Goal: Information Seeking & Learning: Find contact information

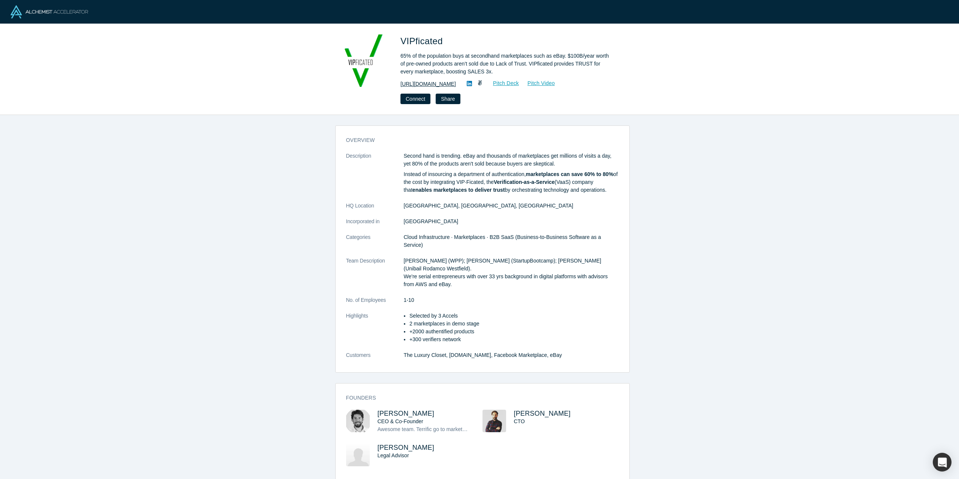
click at [422, 83] on link "http://www.vipficated.com" at bounding box center [427, 84] width 55 height 8
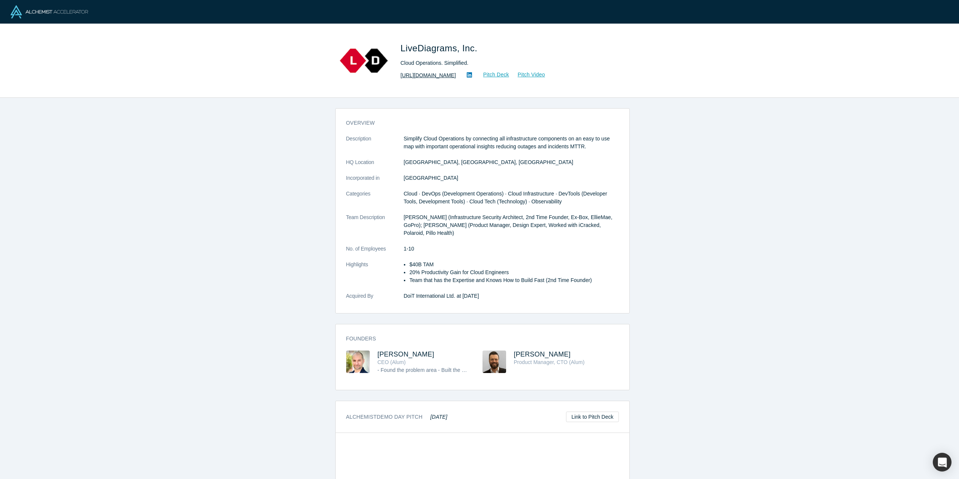
click at [428, 77] on link "[URL][DOMAIN_NAME]" at bounding box center [427, 76] width 55 height 8
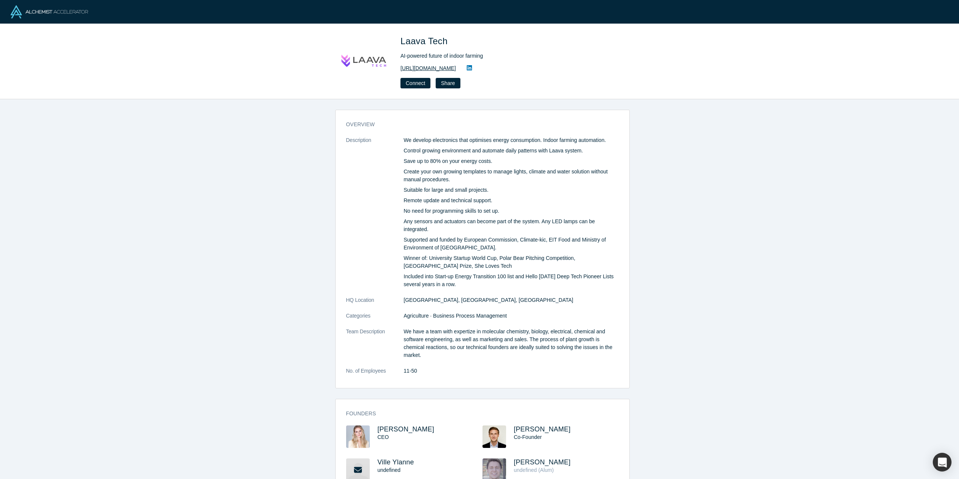
click at [427, 69] on link "https://laavatech.com" at bounding box center [427, 68] width 55 height 8
click at [436, 69] on link "https://laavatech.com" at bounding box center [427, 68] width 55 height 8
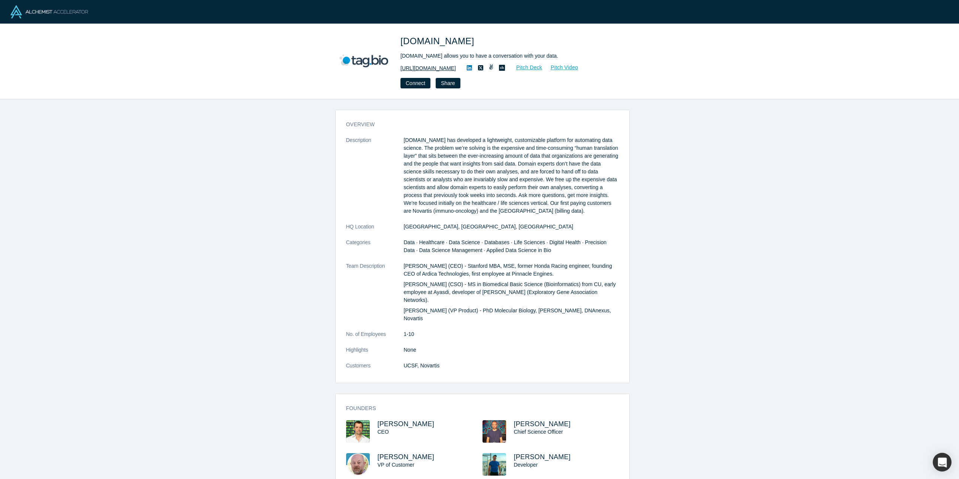
click at [419, 65] on link "https://tag.bio" at bounding box center [427, 68] width 55 height 8
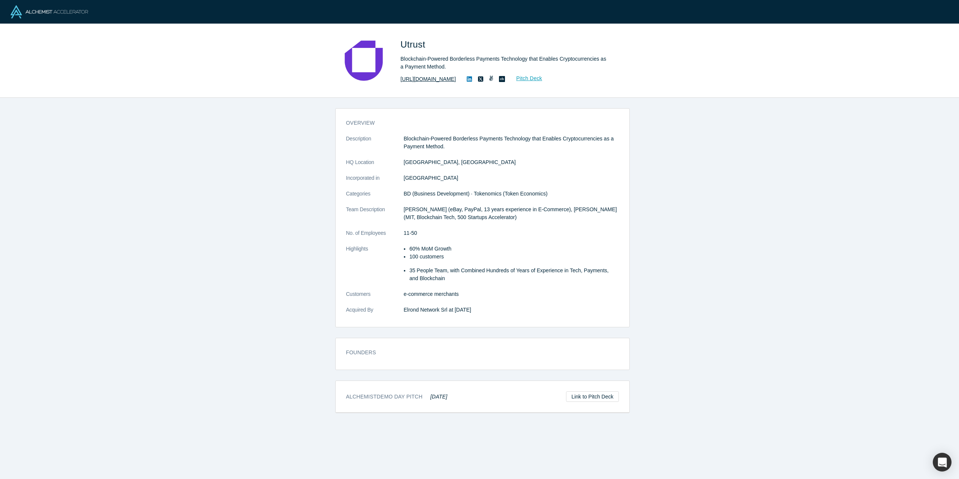
click at [417, 78] on link "[URL][DOMAIN_NAME]" at bounding box center [427, 79] width 55 height 8
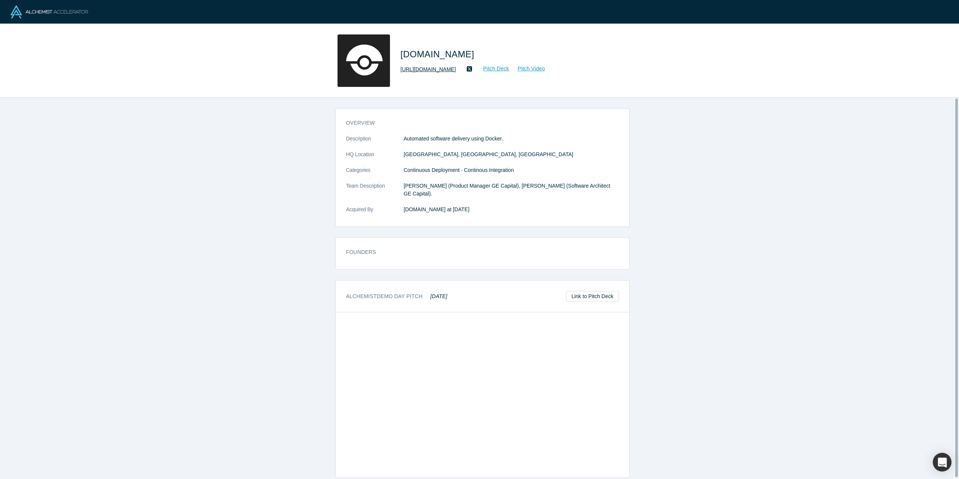
click at [421, 70] on link "https://drone.io/" at bounding box center [427, 70] width 55 height 8
click at [416, 71] on link "https://drone.io/" at bounding box center [427, 70] width 55 height 8
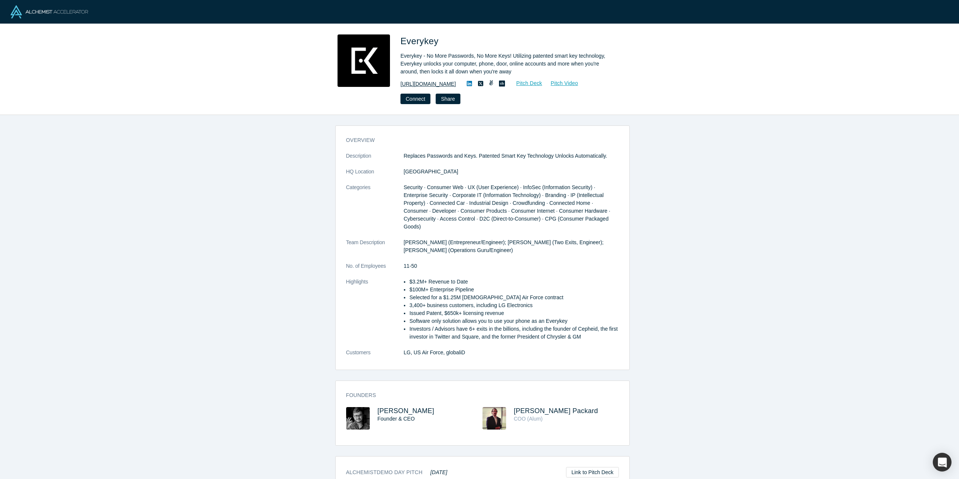
click at [428, 85] on link "https://everykey.com/" at bounding box center [427, 84] width 55 height 8
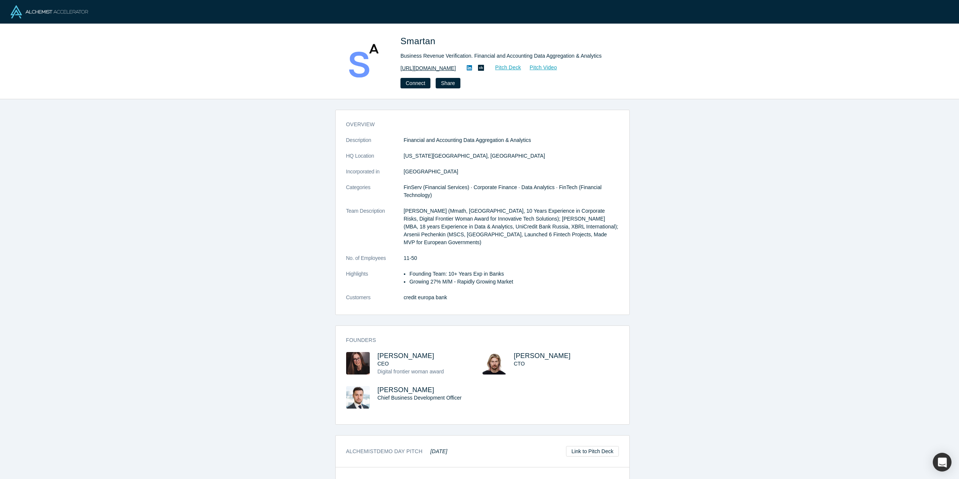
click at [423, 68] on link "https://smartan.space/" at bounding box center [427, 68] width 55 height 8
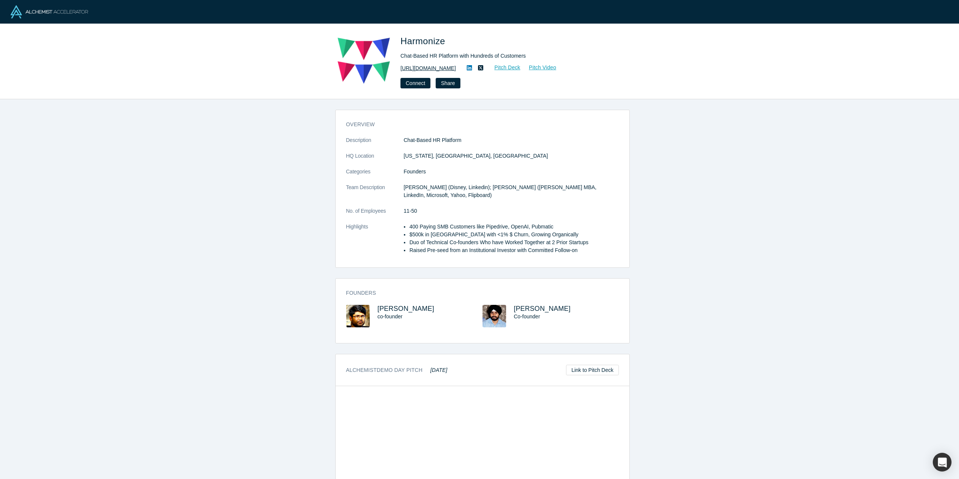
click at [443, 69] on link "http://www.harmonizehq.com/" at bounding box center [427, 68] width 55 height 8
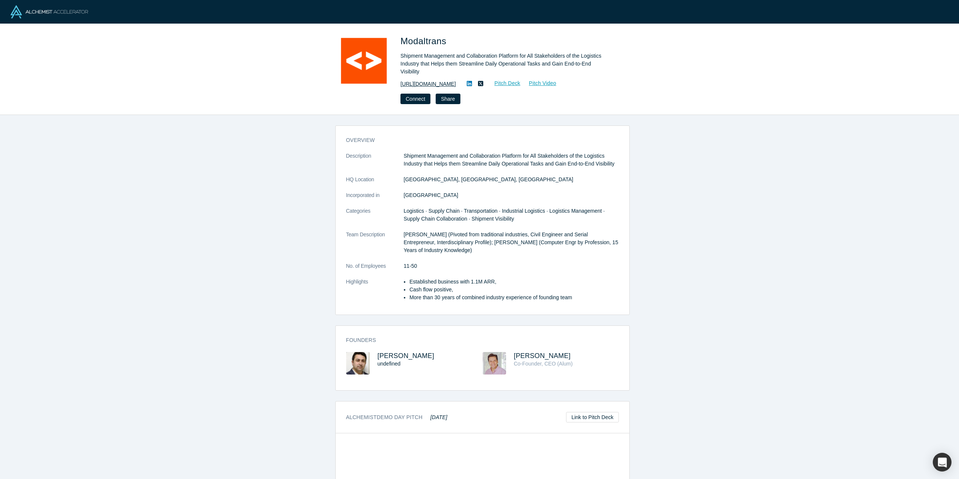
click at [429, 80] on link "https://modaltrans.com/" at bounding box center [427, 84] width 55 height 8
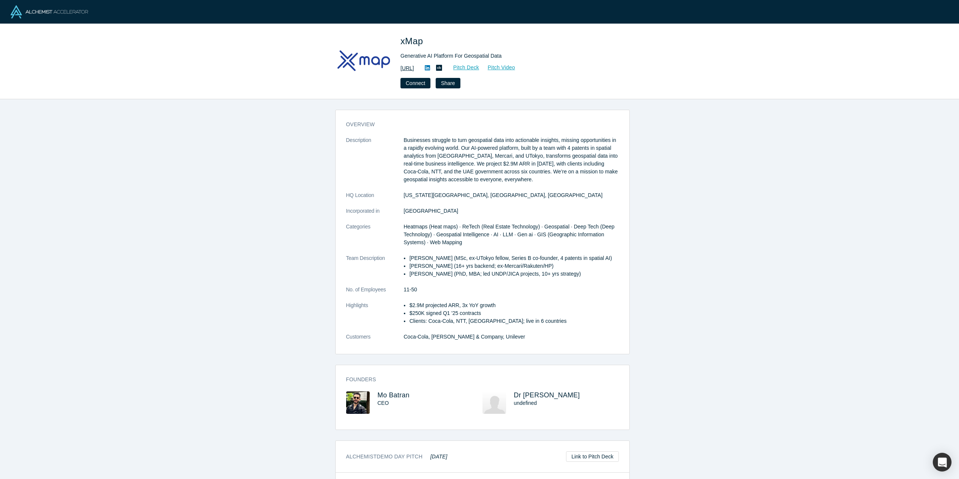
click at [414, 68] on link "[URL]" at bounding box center [406, 68] width 13 height 8
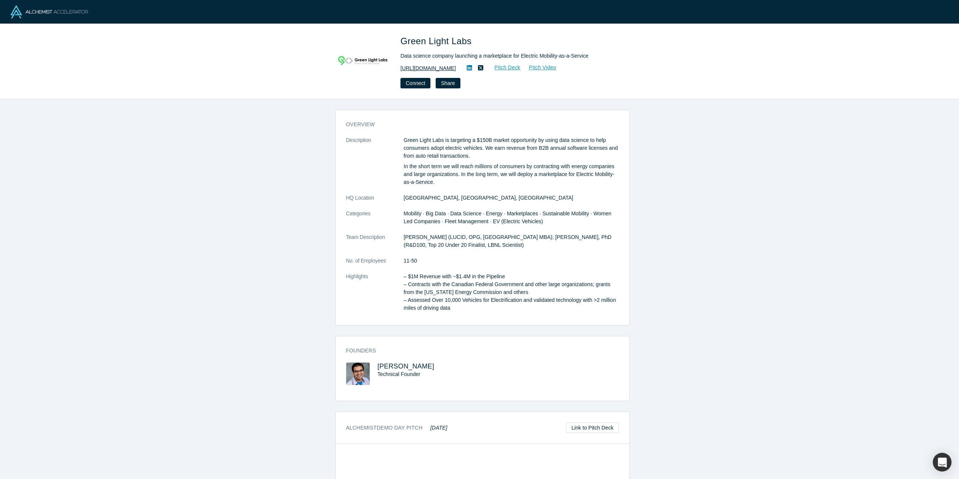
click at [432, 69] on link "https://www.greenlight-labs.com/" at bounding box center [427, 68] width 55 height 8
click at [402, 42] on span "Green Light Labs" at bounding box center [437, 41] width 74 height 10
click at [404, 139] on p "Green Light Labs is targeting a $150B market opportunity by using data science …" at bounding box center [511, 148] width 215 height 24
drag, startPoint x: 403, startPoint y: 141, endPoint x: 402, endPoint y: 118, distance: 23.3
click at [402, 118] on div "overview Description Green Light Labs is targeting a $150B market opportunity b…" at bounding box center [483, 220] width 294 height 210
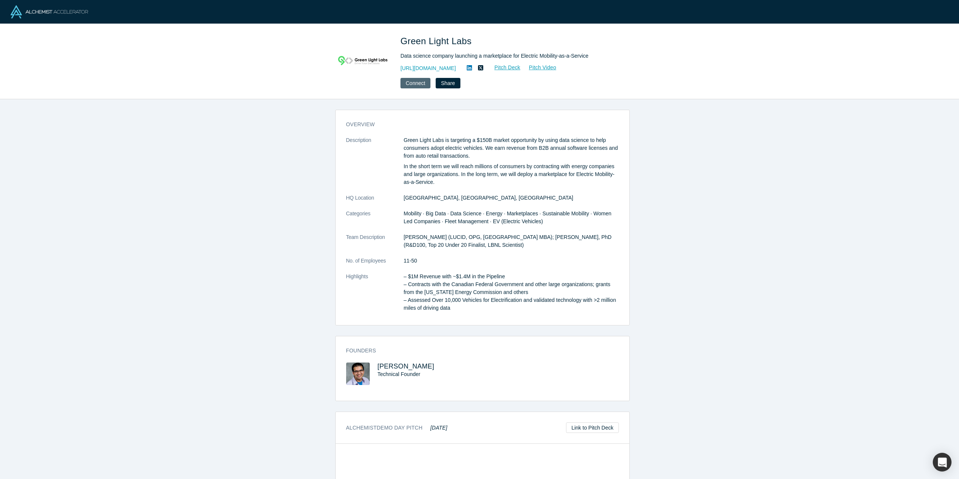
click at [413, 85] on button "Connect" at bounding box center [415, 83] width 30 height 10
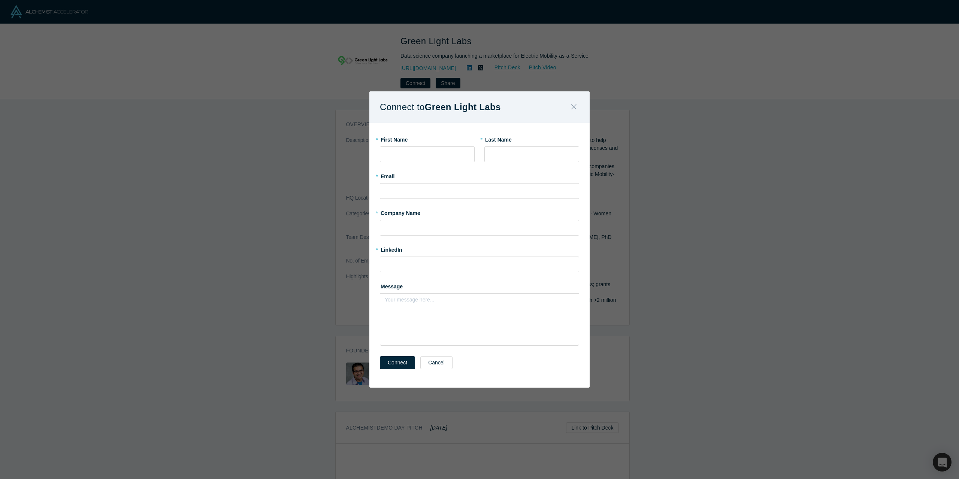
click at [577, 108] on button "Close" at bounding box center [574, 107] width 16 height 16
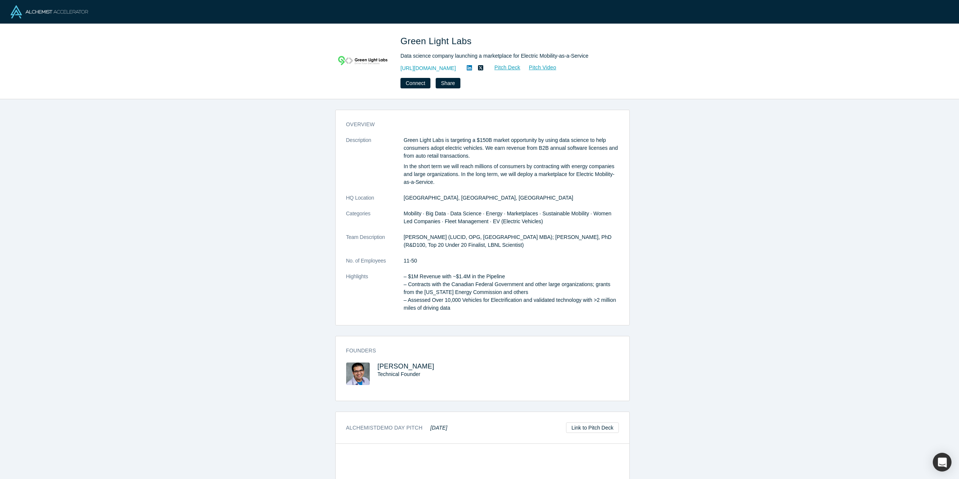
click at [472, 69] on icon at bounding box center [469, 68] width 5 height 6
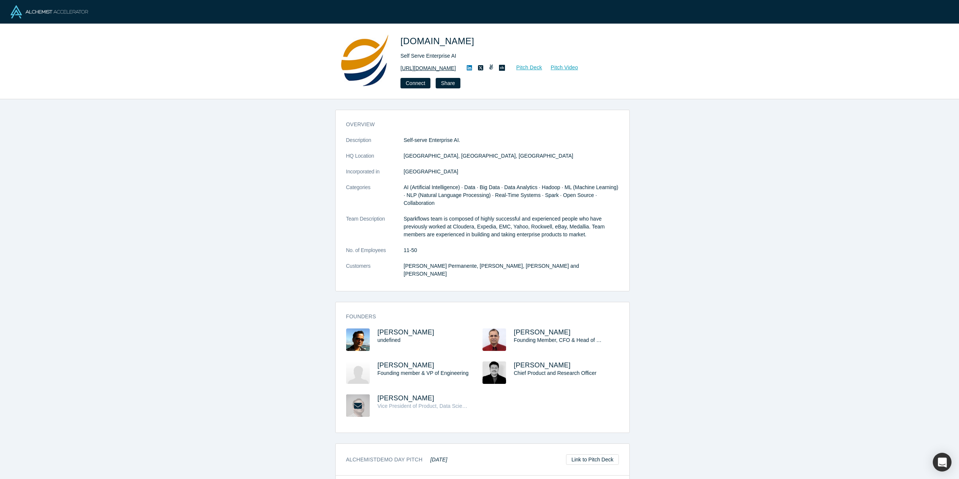
click at [433, 68] on link "https://www.sparkflows.io" at bounding box center [427, 68] width 55 height 8
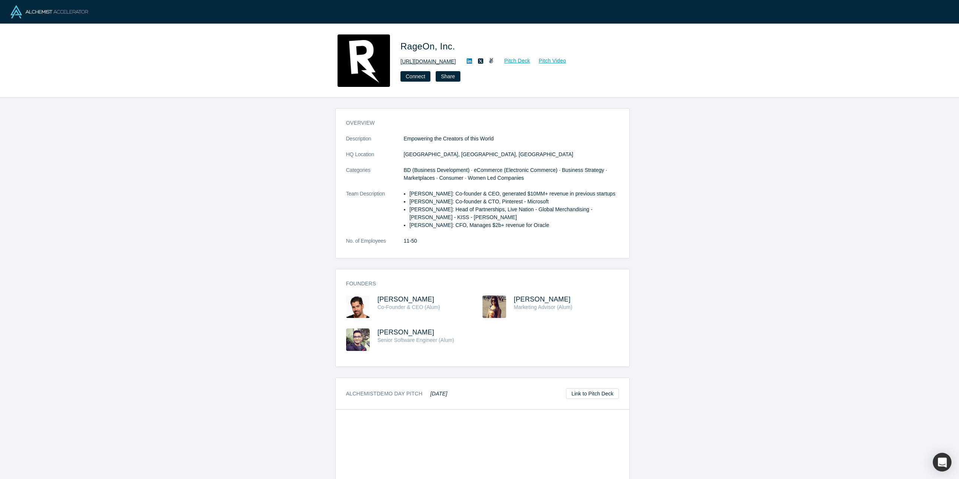
click at [432, 62] on link "https://www.rageon.com" at bounding box center [427, 62] width 55 height 8
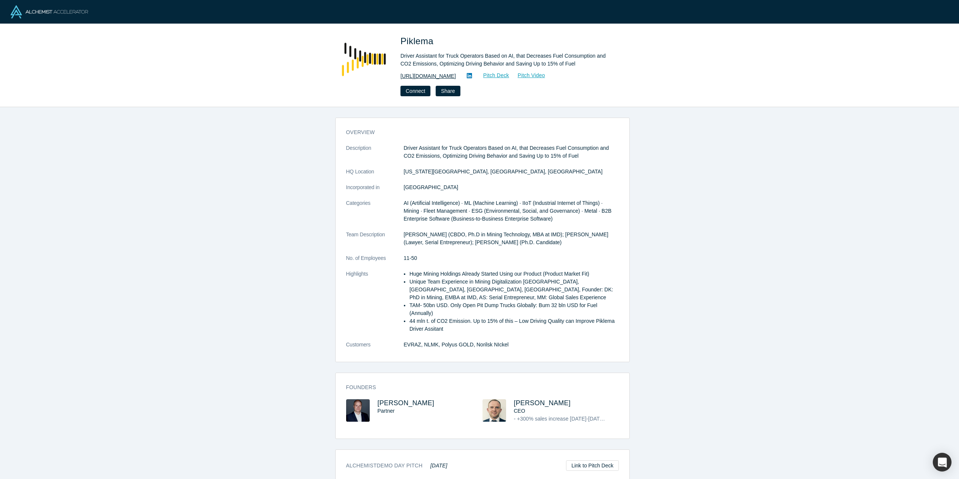
click at [423, 76] on link "[URL][DOMAIN_NAME]" at bounding box center [427, 76] width 55 height 8
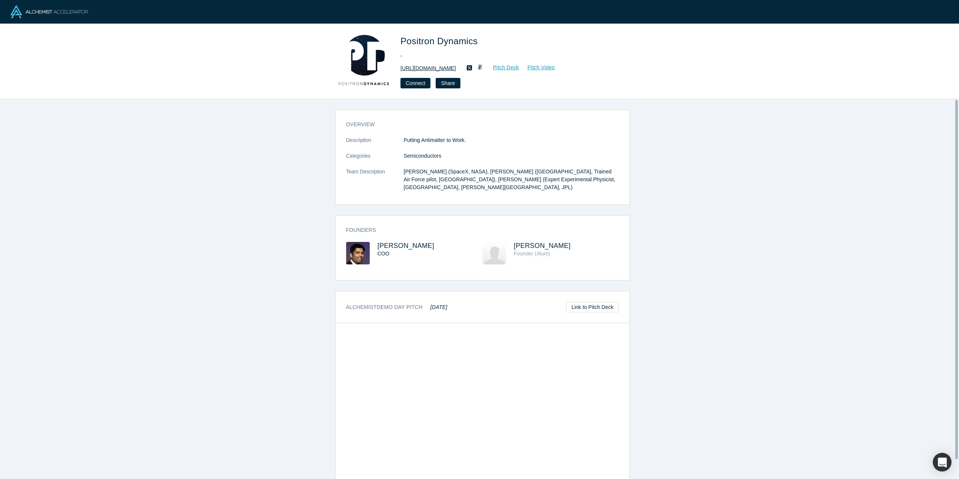
click at [434, 68] on link "http://www.positrondynamics.com" at bounding box center [427, 68] width 55 height 8
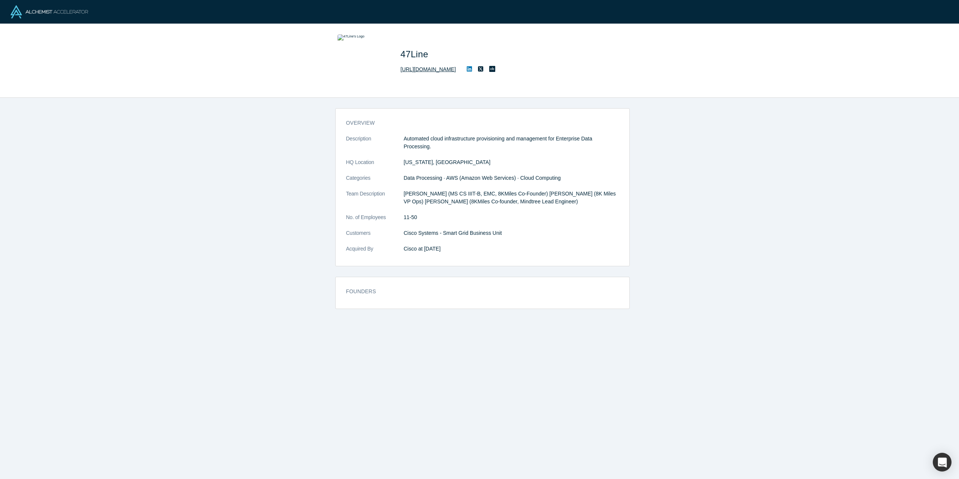
click at [429, 70] on link "http://www.47Line.com" at bounding box center [427, 70] width 55 height 8
click at [467, 69] on icon at bounding box center [469, 68] width 5 height 5
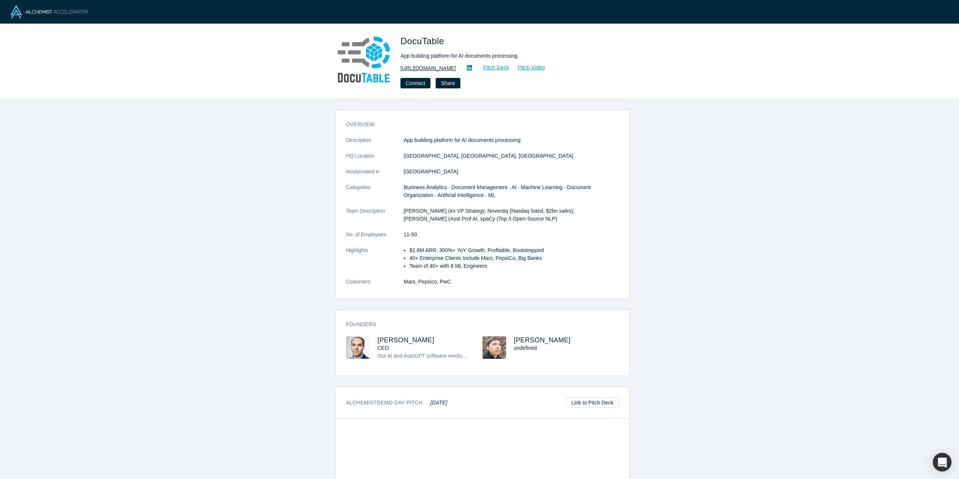
click at [431, 68] on link "https://www.docutable.com" at bounding box center [427, 68] width 55 height 8
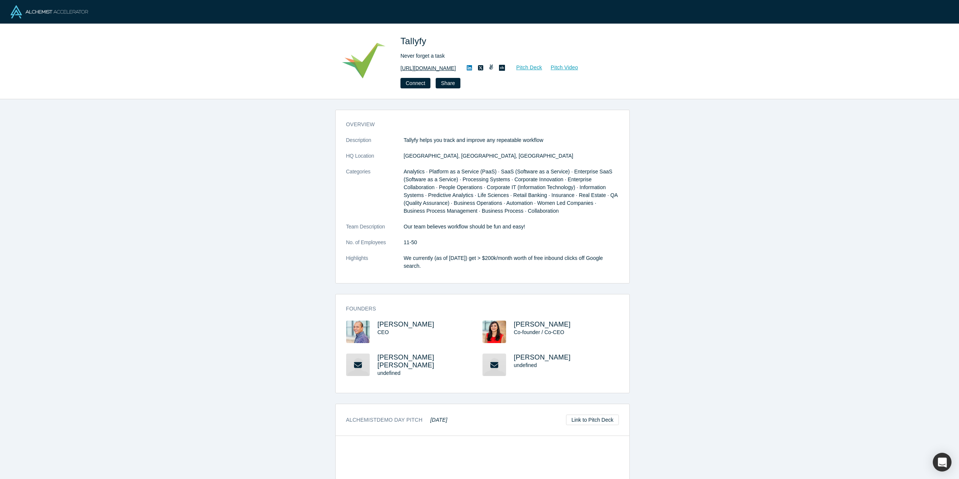
click at [421, 69] on link "https://tallyfy.com" at bounding box center [427, 68] width 55 height 8
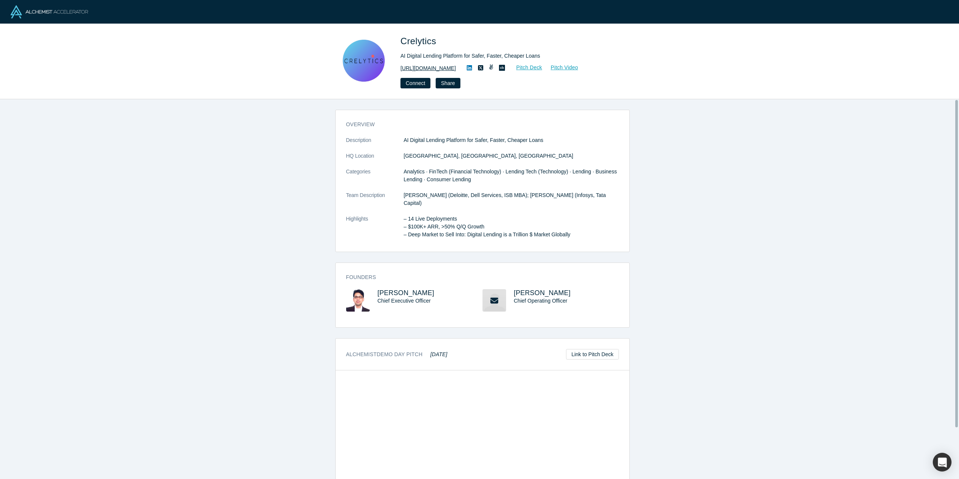
click at [426, 67] on link "https://crelytics.io" at bounding box center [427, 68] width 55 height 8
click at [467, 68] on icon at bounding box center [469, 68] width 5 height 6
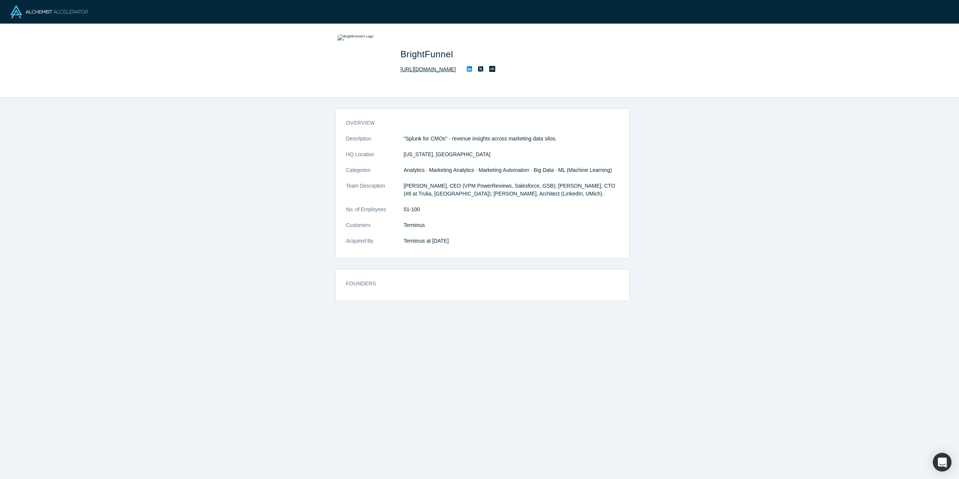
click at [441, 70] on link "http://www.brightfunnel.com" at bounding box center [427, 70] width 55 height 8
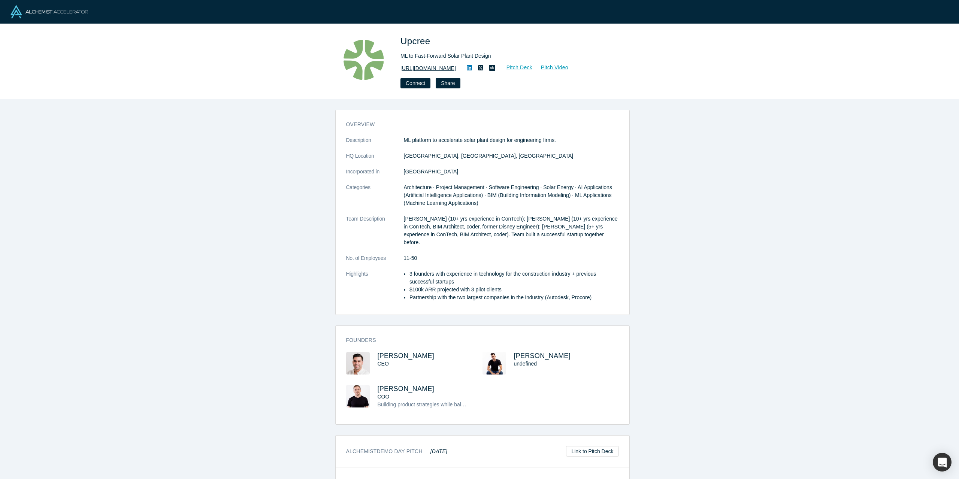
click at [415, 68] on link "[URL][DOMAIN_NAME]" at bounding box center [427, 68] width 55 height 8
click at [467, 68] on icon at bounding box center [469, 68] width 5 height 6
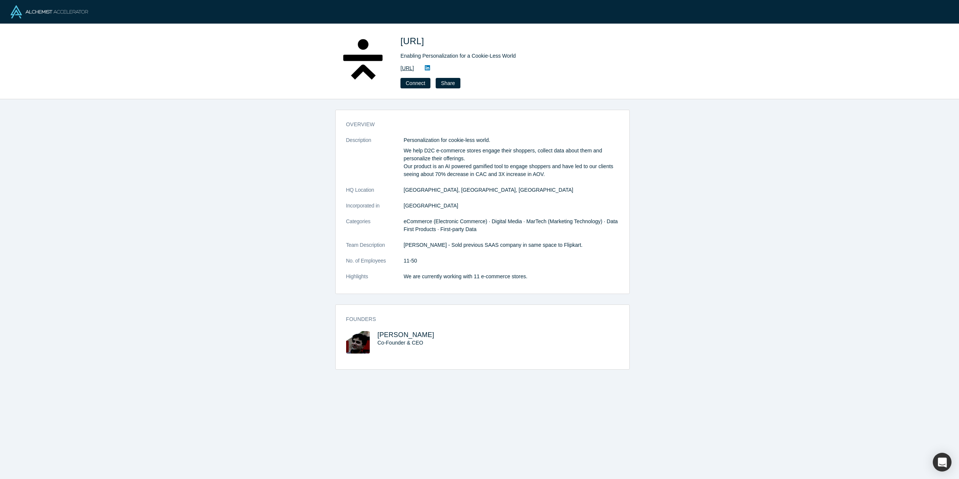
click at [414, 70] on link "[URL]" at bounding box center [406, 68] width 13 height 8
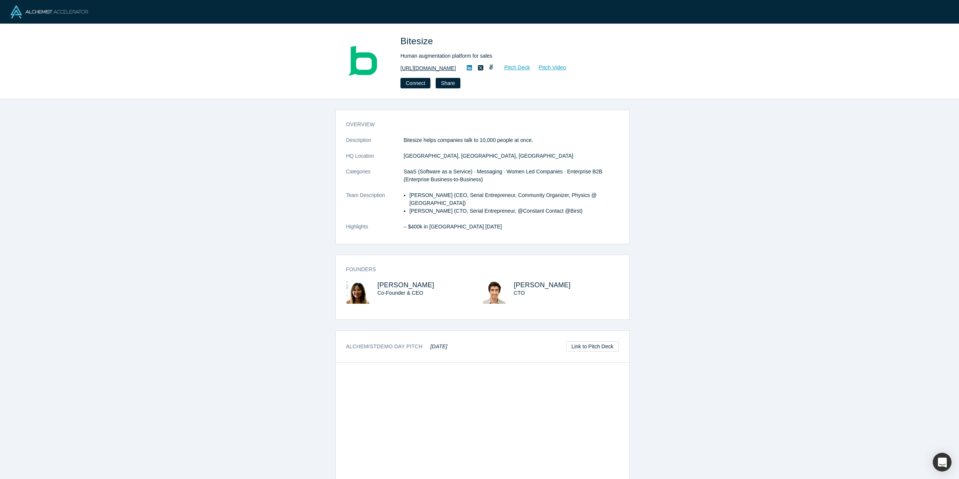
click at [416, 68] on link "https://bitesize.co" at bounding box center [427, 68] width 55 height 8
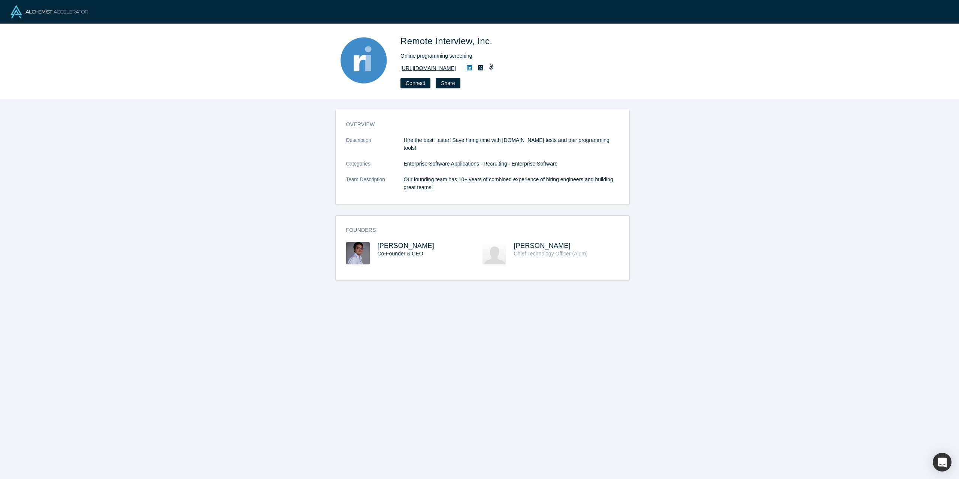
click at [434, 68] on link "[URL][DOMAIN_NAME]" at bounding box center [427, 68] width 55 height 8
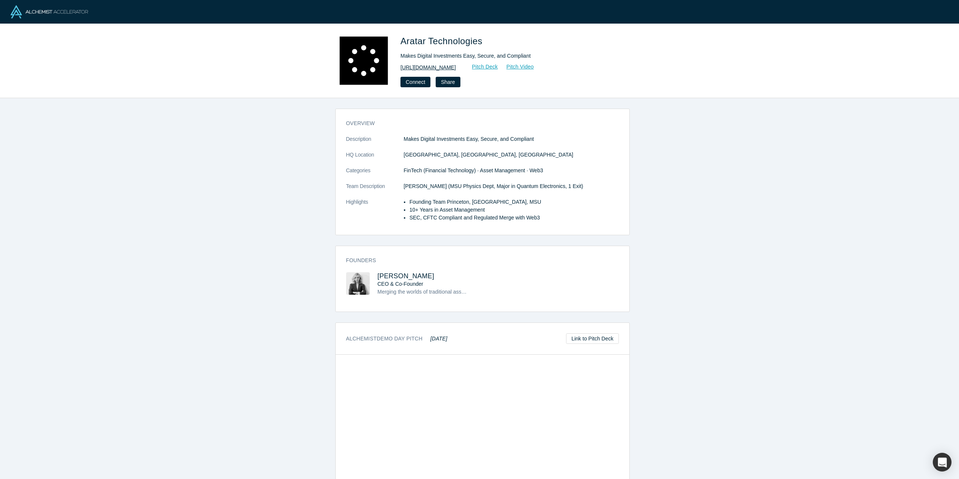
click at [428, 69] on link "https://www.aratar.tech/" at bounding box center [427, 68] width 55 height 8
drag, startPoint x: 406, startPoint y: 42, endPoint x: 481, endPoint y: 48, distance: 75.5
click at [481, 48] on div "Aratar Technologies" at bounding box center [505, 43] width 210 height 18
click at [400, 40] on span "Aratar Technologies" at bounding box center [442, 41] width 85 height 10
drag, startPoint x: 401, startPoint y: 40, endPoint x: 459, endPoint y: 44, distance: 58.9
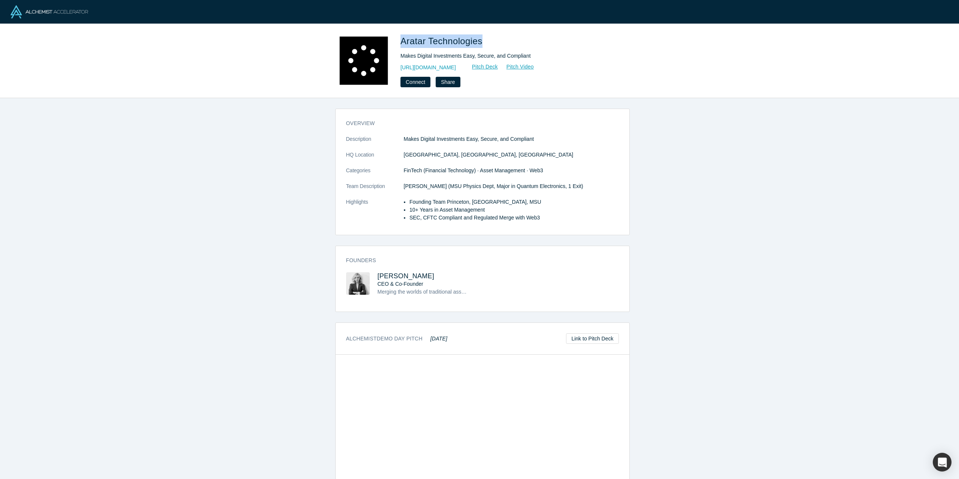
click at [482, 45] on span "Aratar Technologies" at bounding box center [442, 41] width 85 height 10
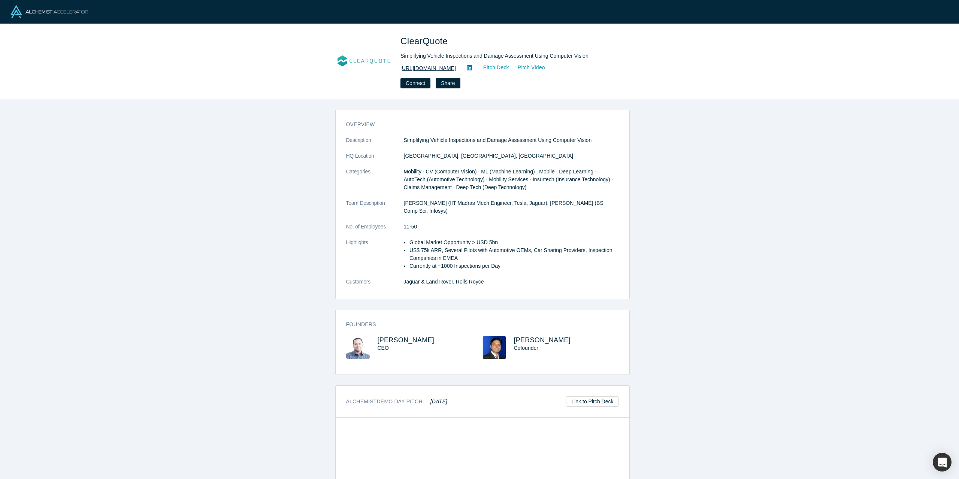
click at [425, 70] on link "https://clearquote.io" at bounding box center [427, 68] width 55 height 8
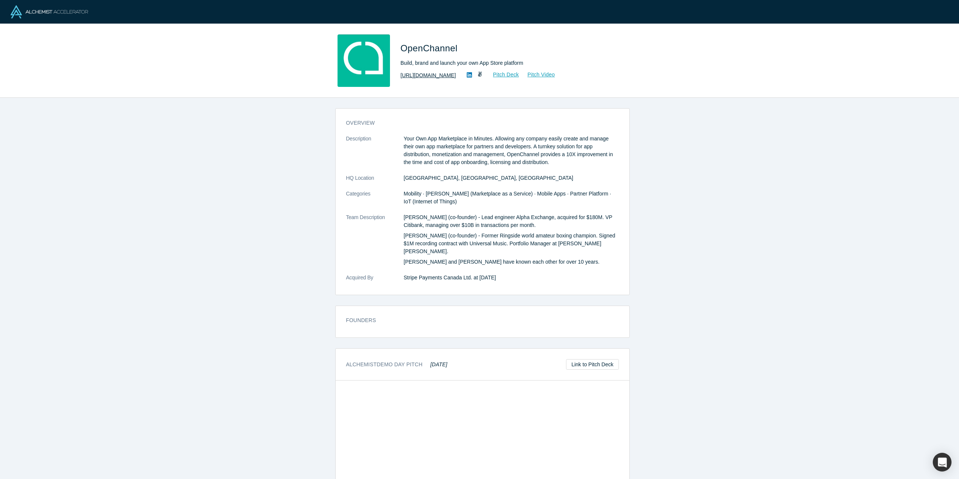
click at [423, 76] on link "https://openchannel.io/" at bounding box center [427, 76] width 55 height 8
click at [467, 73] on icon at bounding box center [469, 74] width 5 height 5
drag, startPoint x: 401, startPoint y: 48, endPoint x: 456, endPoint y: 51, distance: 54.4
click at [456, 51] on span "OpenChannel" at bounding box center [430, 48] width 60 height 10
click at [435, 116] on div "overview Description Your Own App Marketplace in Minutes. Allowing any company …" at bounding box center [483, 204] width 294 height 181
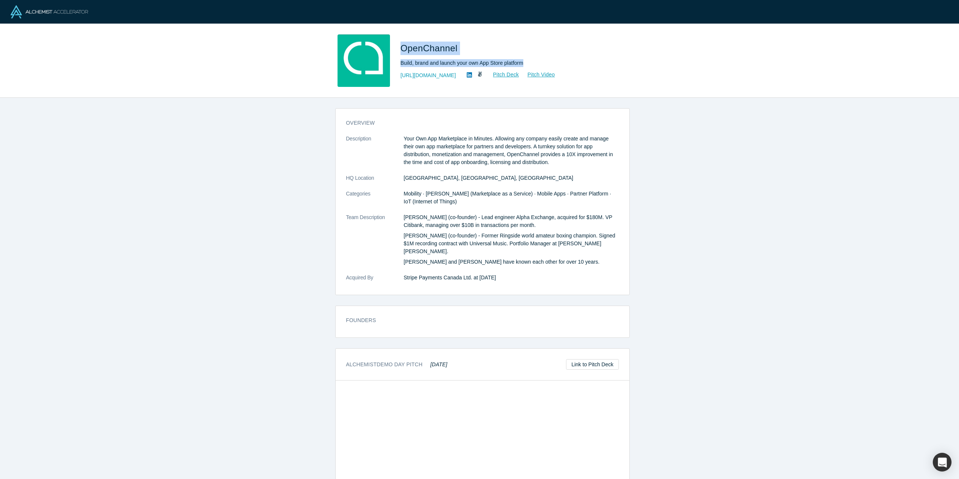
drag, startPoint x: 401, startPoint y: 47, endPoint x: 527, endPoint y: 67, distance: 127.4
click at [527, 67] on div "OpenChannel Build, brand and launch your own App Store platform https://opencha…" at bounding box center [505, 60] width 210 height 52
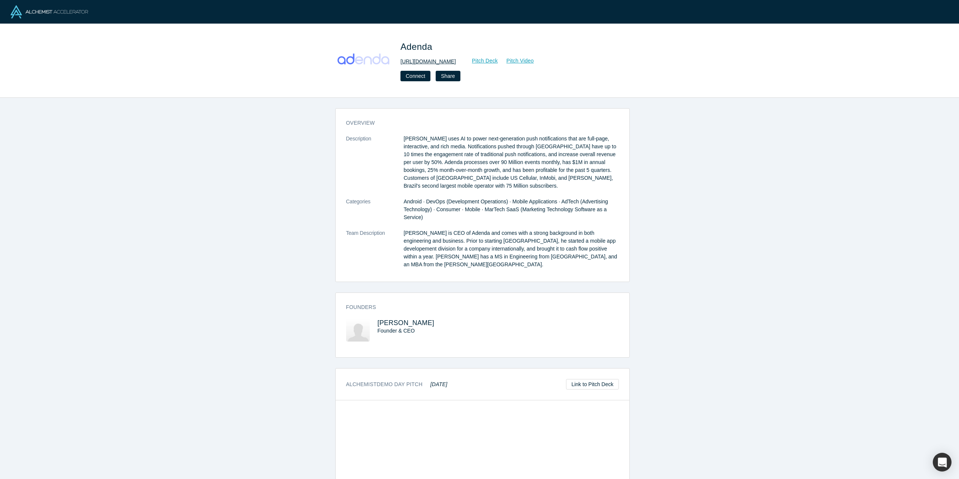
click at [431, 60] on link "http://www.adendamedia.com/" at bounding box center [427, 62] width 55 height 8
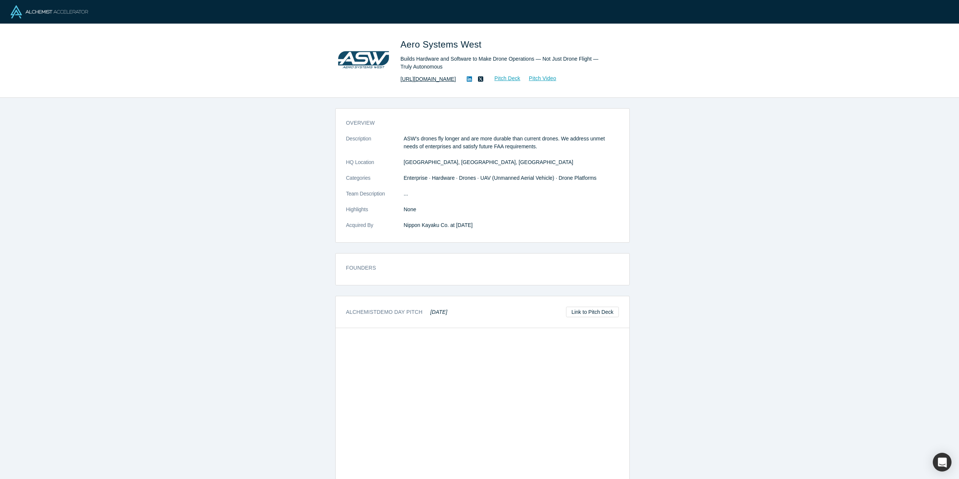
click at [437, 80] on link "https://www.aerosystemswest.com/" at bounding box center [427, 79] width 55 height 8
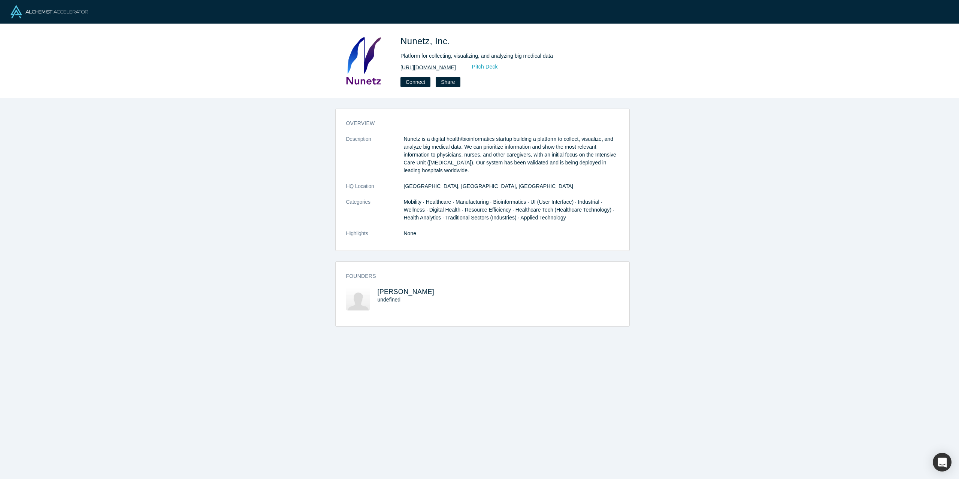
click at [416, 70] on link "http://nunetz.io/" at bounding box center [427, 68] width 55 height 8
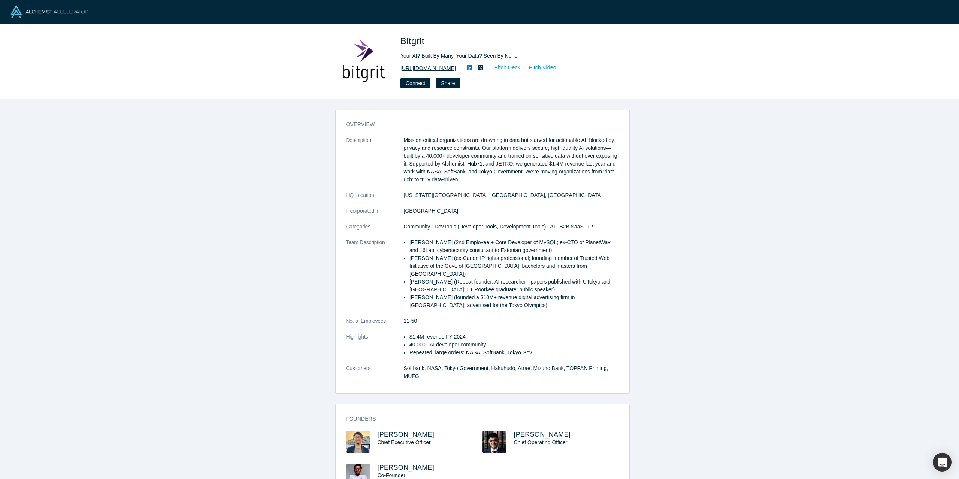
click at [426, 70] on link "https://bitgrit.com/" at bounding box center [427, 68] width 55 height 8
click at [467, 69] on icon at bounding box center [469, 67] width 5 height 5
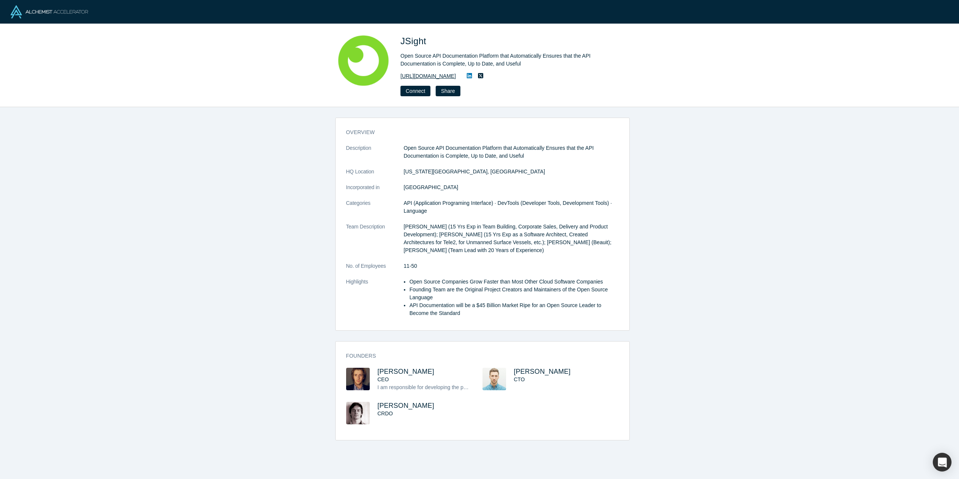
click at [416, 76] on link "[URL][DOMAIN_NAME]" at bounding box center [427, 76] width 55 height 8
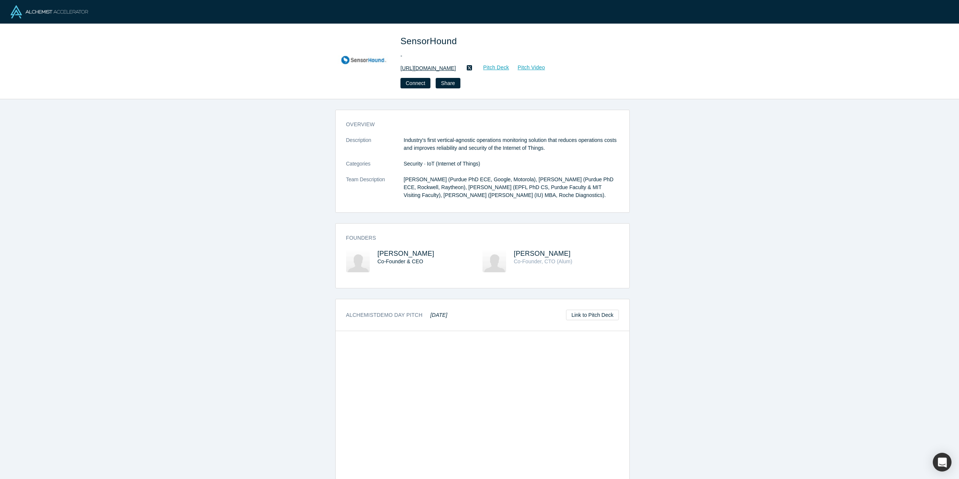
click at [448, 70] on link "http://www.sensorhound.com" at bounding box center [427, 68] width 55 height 8
drag, startPoint x: 402, startPoint y: 40, endPoint x: 455, endPoint y: 44, distance: 52.9
click at [455, 44] on span "SensorHound" at bounding box center [429, 41] width 59 height 10
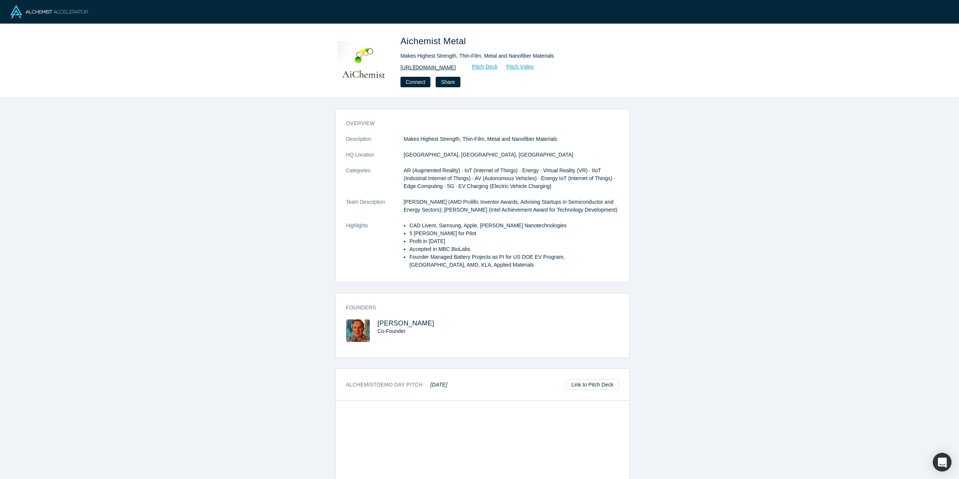
click at [437, 69] on link "https://www.aichemistmetal.com" at bounding box center [427, 68] width 55 height 8
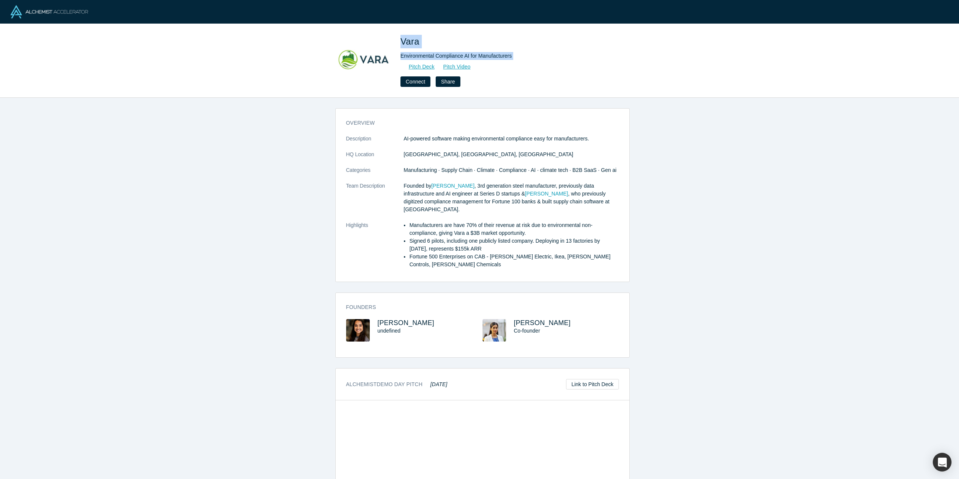
drag, startPoint x: 402, startPoint y: 42, endPoint x: 496, endPoint y: 64, distance: 96.1
click at [496, 64] on div "Vara Environmental Compliance AI for Manufacturers Pitch Deck Pitch Video Conne…" at bounding box center [505, 60] width 210 height 52
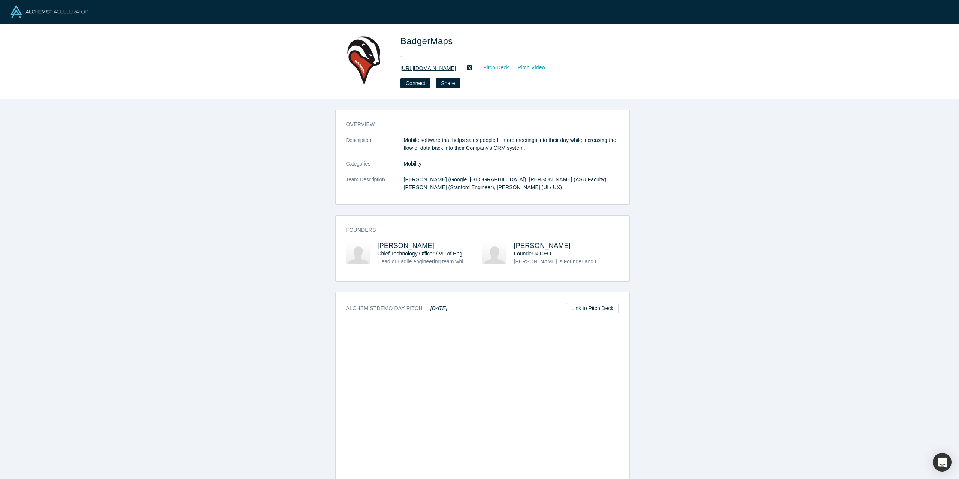
click at [434, 69] on link "https://www.badgermapping.com/" at bounding box center [427, 68] width 55 height 8
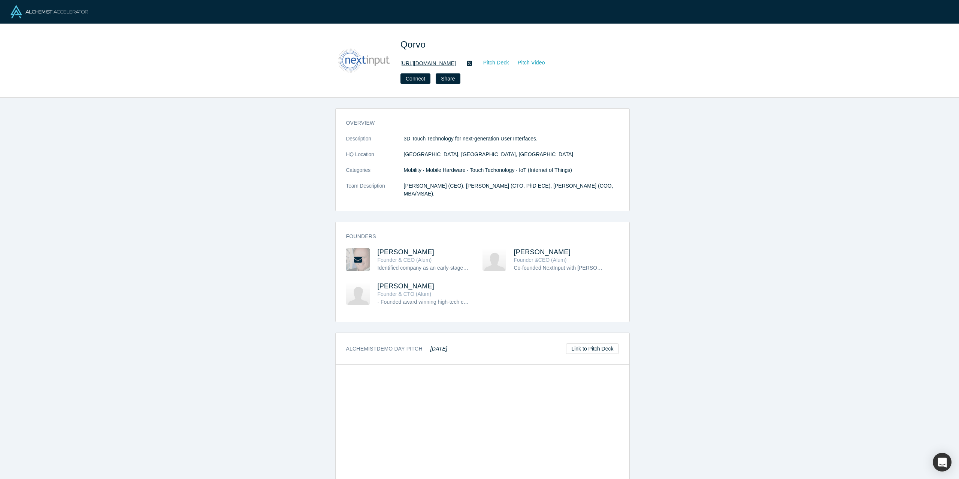
click at [421, 62] on link "http://www.qorvo.com" at bounding box center [427, 64] width 55 height 8
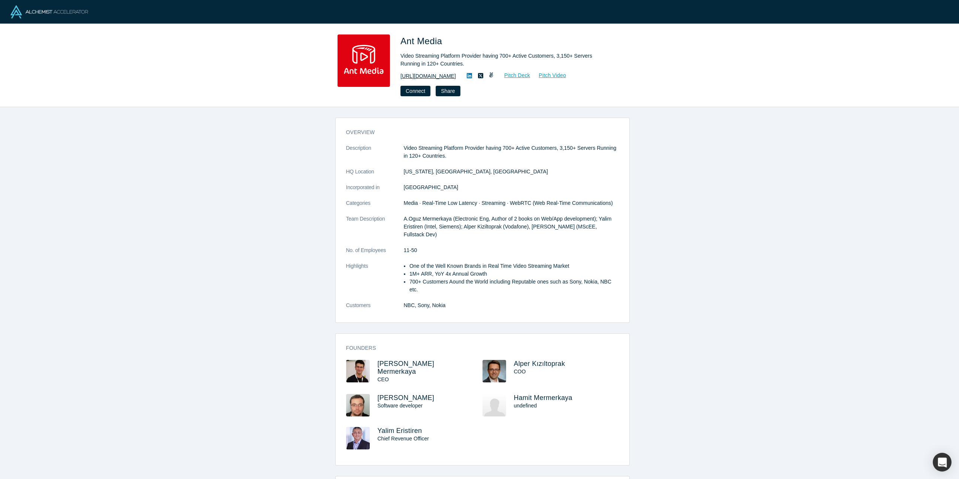
click at [426, 76] on link "https://antmedia.io/" at bounding box center [427, 76] width 55 height 8
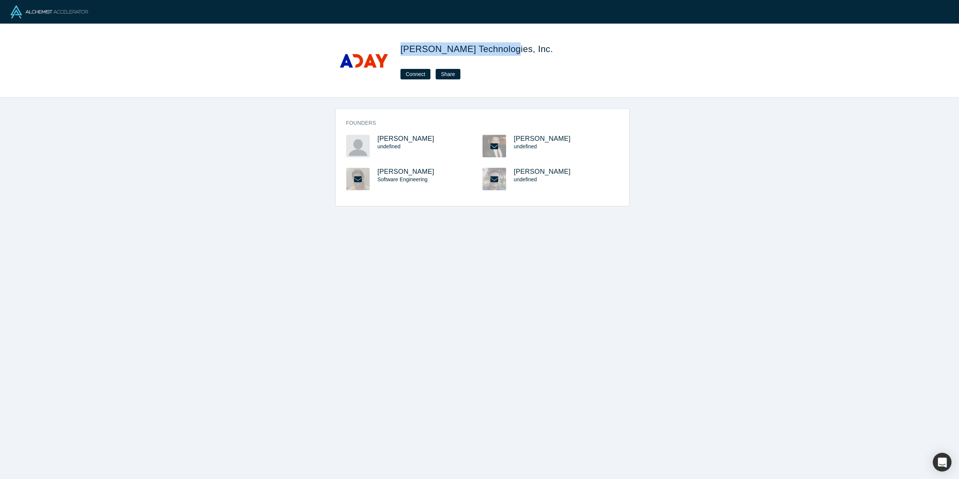
drag, startPoint x: 403, startPoint y: 49, endPoint x: 496, endPoint y: 53, distance: 93.3
click at [496, 53] on span "Aday Technologies, Inc." at bounding box center [477, 49] width 155 height 10
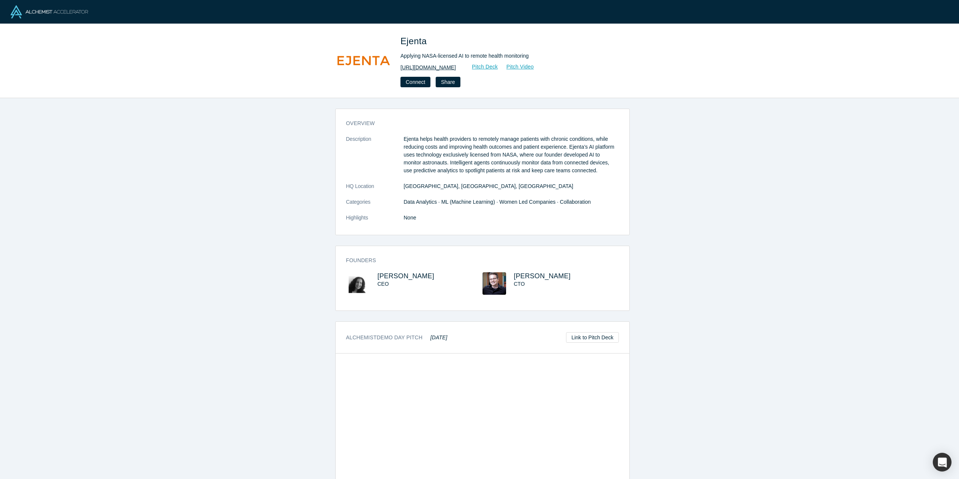
click at [422, 67] on link "http://ejenta.com" at bounding box center [427, 68] width 55 height 8
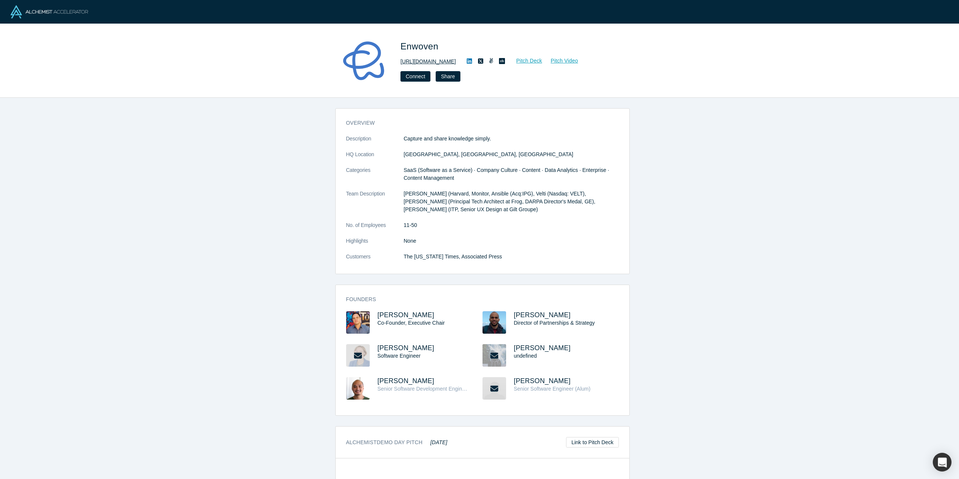
click at [421, 63] on link "http://enwoven.com" at bounding box center [427, 62] width 55 height 8
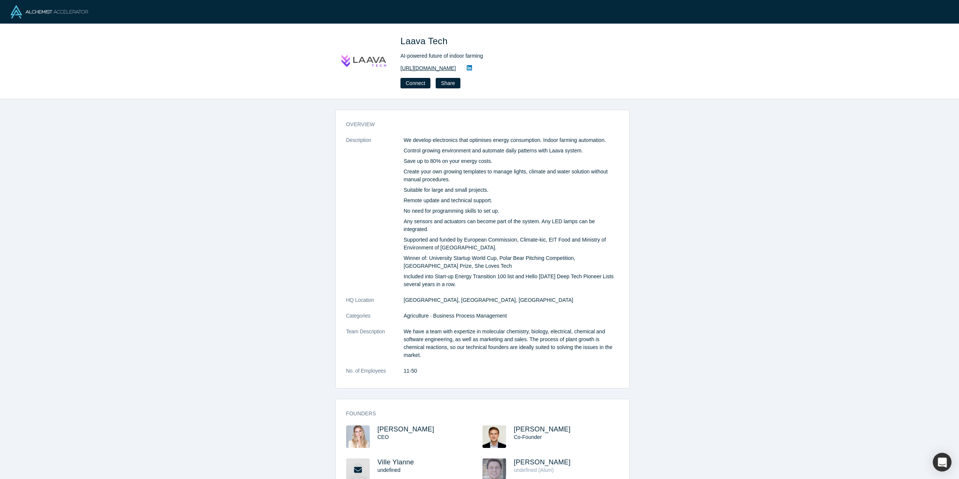
click at [429, 69] on link "https://laavatech.com" at bounding box center [427, 68] width 55 height 8
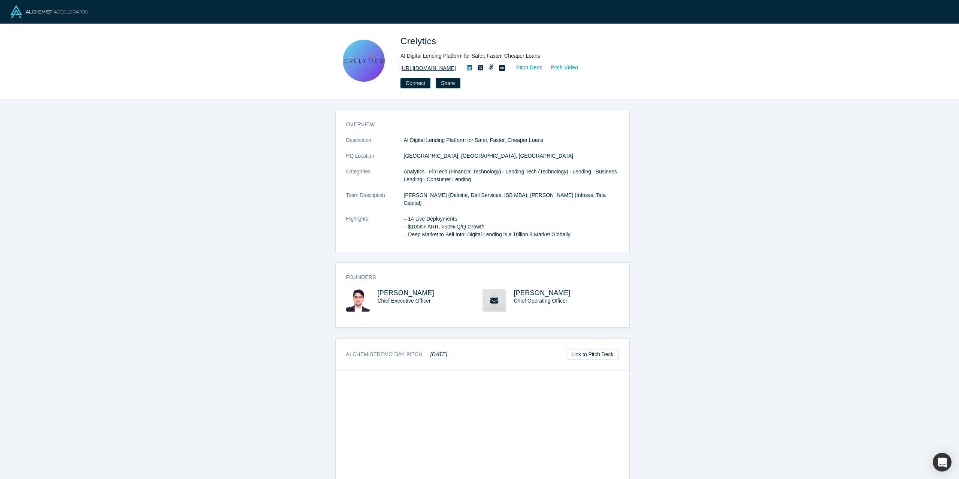
click at [425, 68] on link "[URL][DOMAIN_NAME]" at bounding box center [427, 68] width 55 height 8
click at [467, 67] on icon at bounding box center [469, 67] width 5 height 5
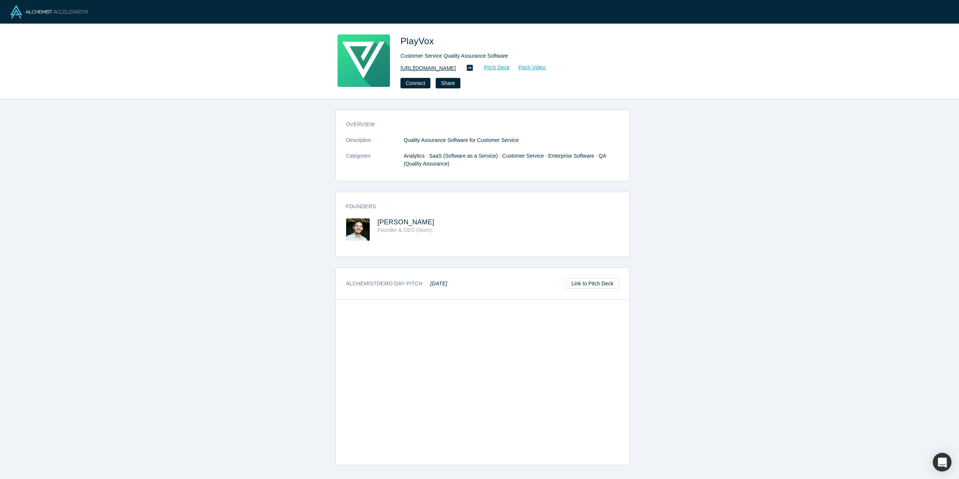
click at [422, 67] on link "http://playvox.com/" at bounding box center [427, 68] width 55 height 8
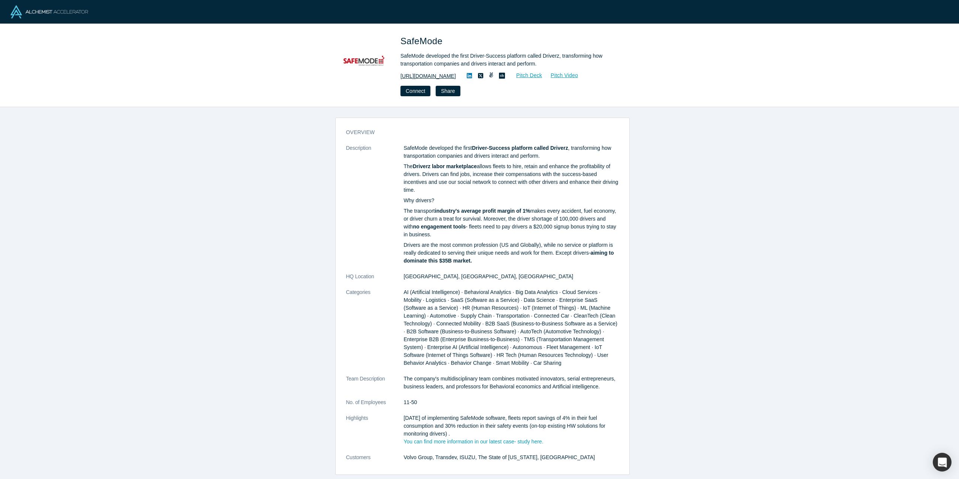
click at [418, 74] on link "http://safemode.co" at bounding box center [427, 76] width 55 height 8
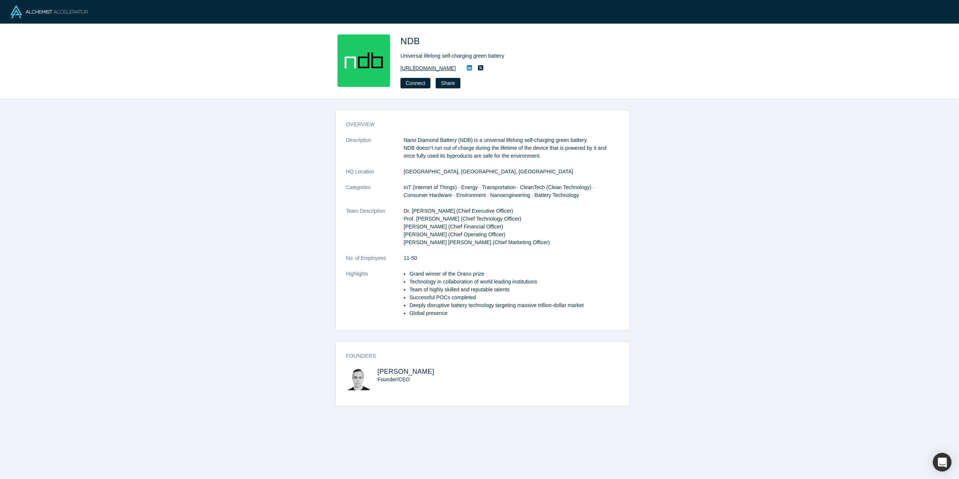
click at [426, 69] on link "https://ndb.technology/" at bounding box center [427, 68] width 55 height 8
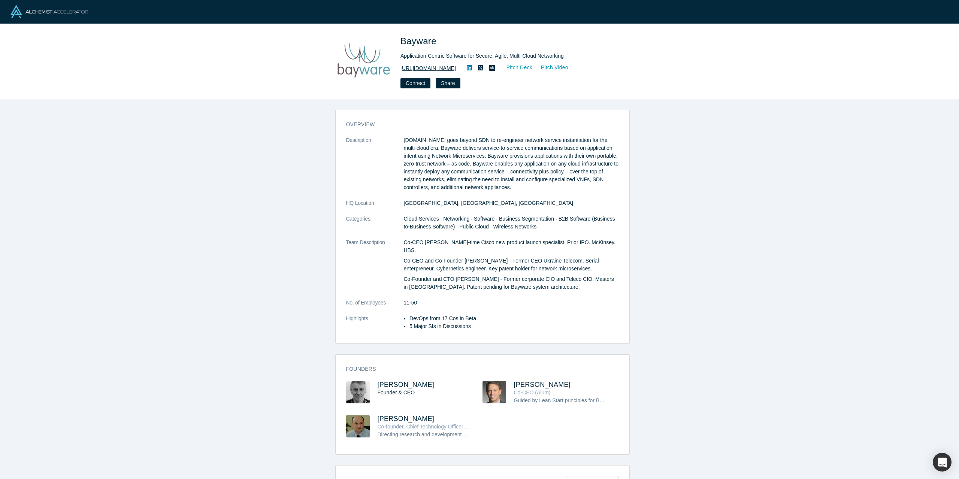
click at [419, 69] on link "https://www.bayware.io" at bounding box center [427, 68] width 55 height 8
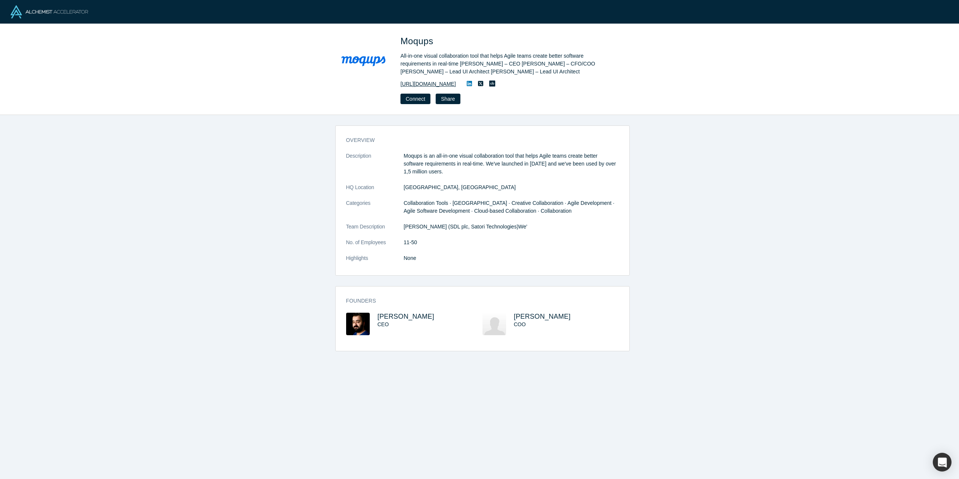
click at [426, 85] on link "https://moqups.com" at bounding box center [427, 84] width 55 height 8
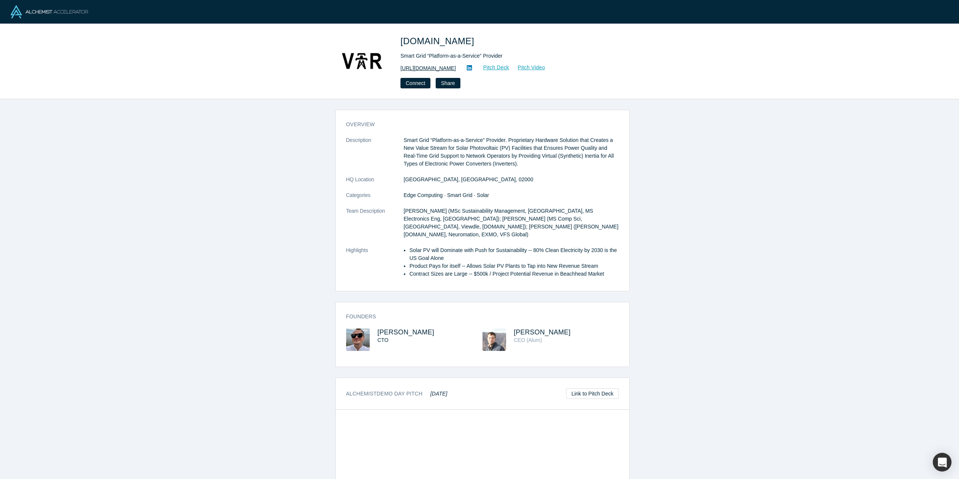
click at [423, 68] on link "[URL][DOMAIN_NAME]" at bounding box center [427, 68] width 55 height 8
click at [467, 68] on icon at bounding box center [469, 67] width 5 height 5
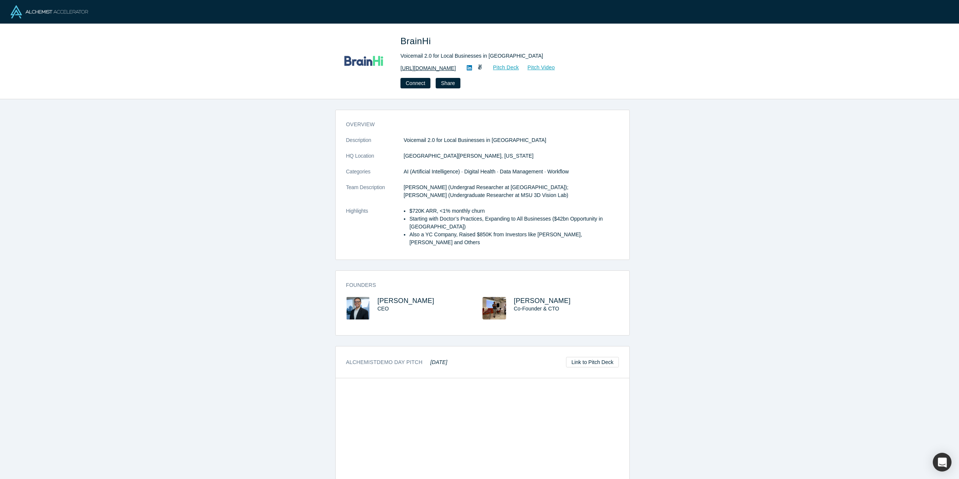
click at [428, 69] on link "http://brainhi.com/" at bounding box center [427, 68] width 55 height 8
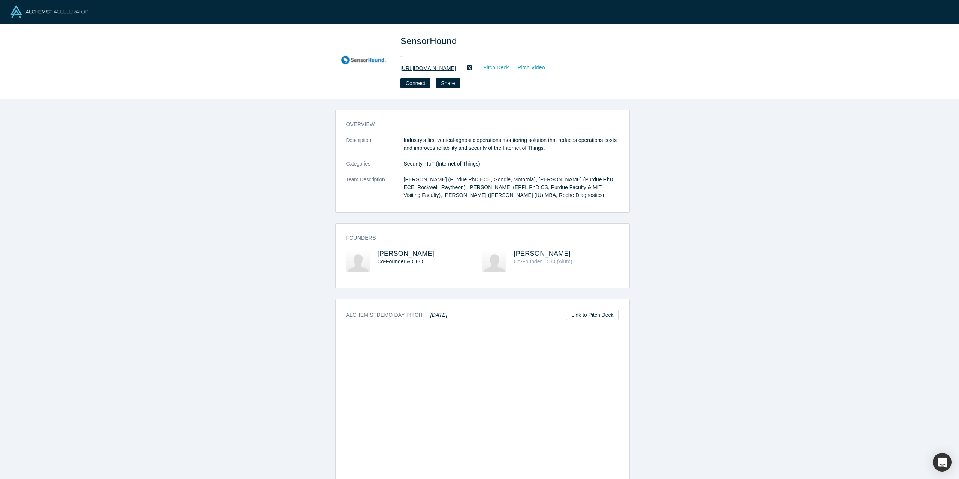
click at [429, 67] on link "[URL][DOMAIN_NAME]" at bounding box center [427, 68] width 55 height 8
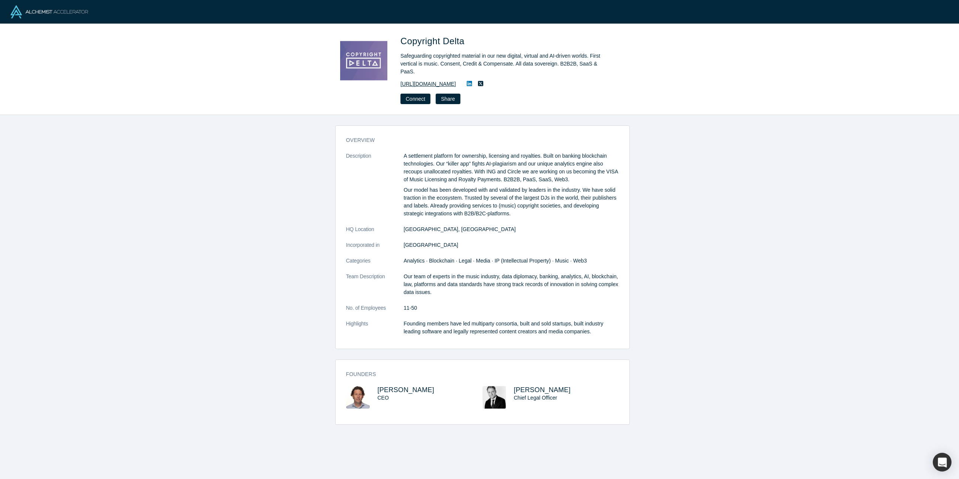
click at [426, 80] on link "https://copyrightdelta.com/" at bounding box center [427, 84] width 55 height 8
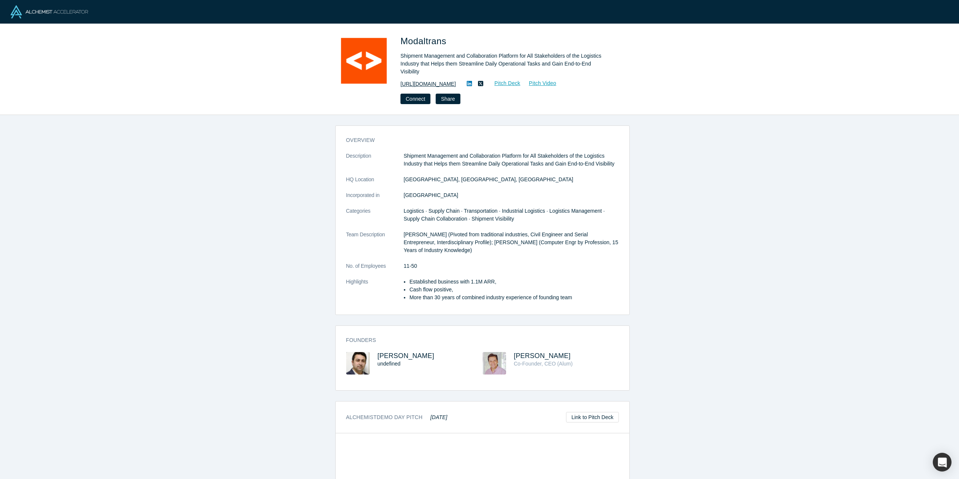
click at [425, 80] on link "https://modaltrans.com/" at bounding box center [427, 84] width 55 height 8
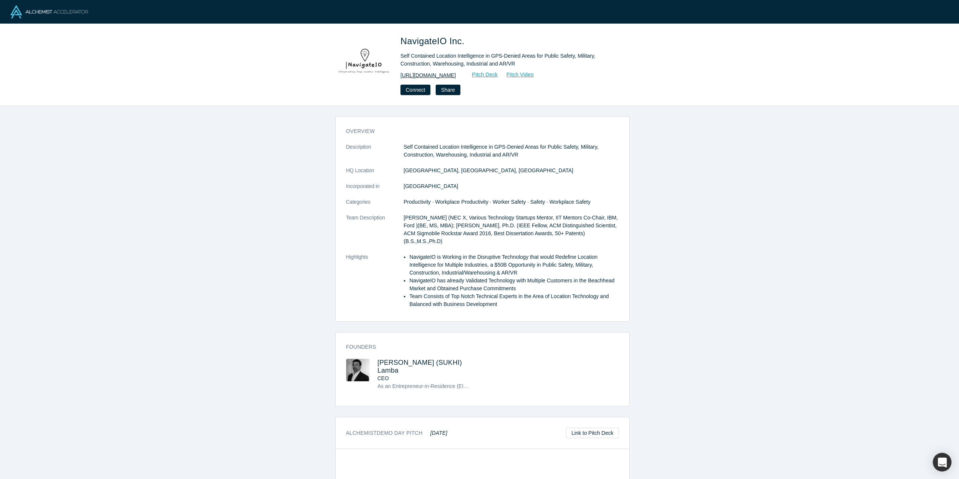
click at [436, 76] on link "http://www.navigateio.com/" at bounding box center [427, 76] width 55 height 8
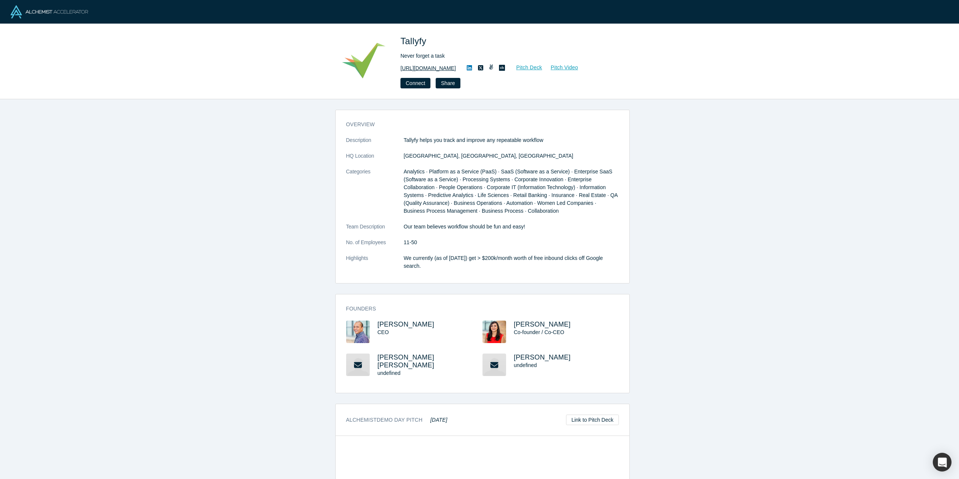
click at [425, 69] on link "[URL][DOMAIN_NAME]" at bounding box center [427, 68] width 55 height 8
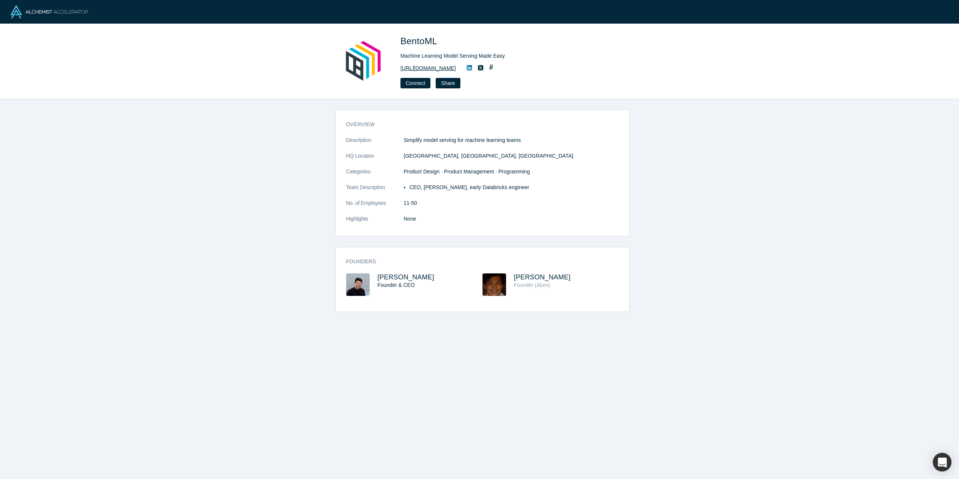
click at [424, 69] on link "https://bentoml.com" at bounding box center [427, 68] width 55 height 8
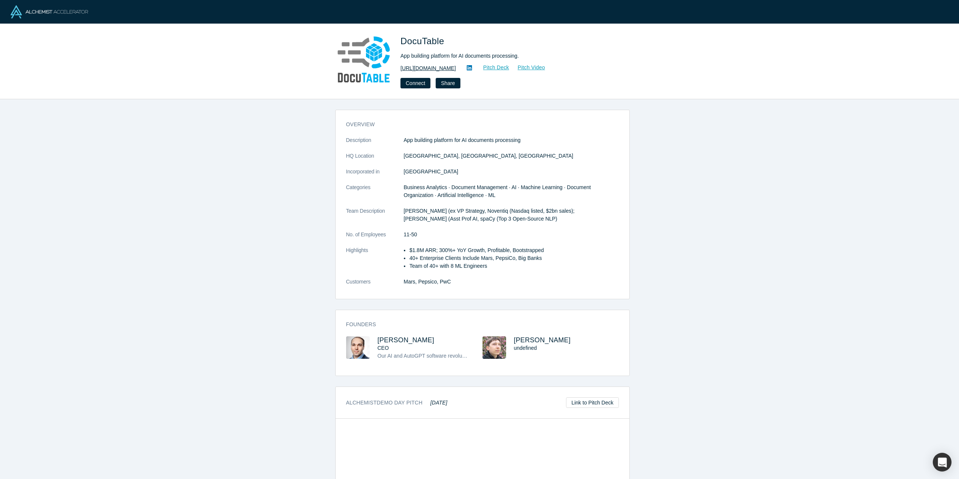
click at [415, 70] on link "https://www.docutable.com" at bounding box center [427, 68] width 55 height 8
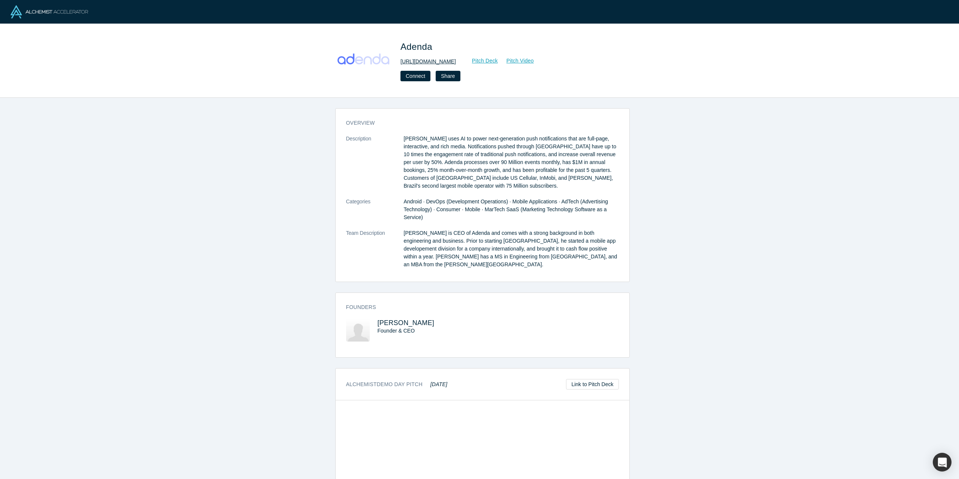
click at [432, 61] on link "http://www.adendamedia.com/" at bounding box center [427, 62] width 55 height 8
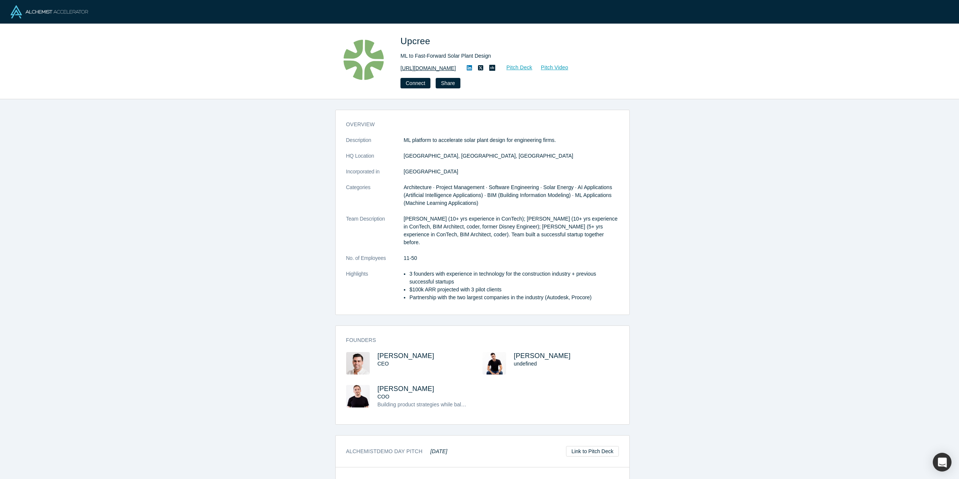
click at [422, 69] on link "[URL][DOMAIN_NAME]" at bounding box center [427, 68] width 55 height 8
click at [467, 69] on icon at bounding box center [469, 68] width 5 height 6
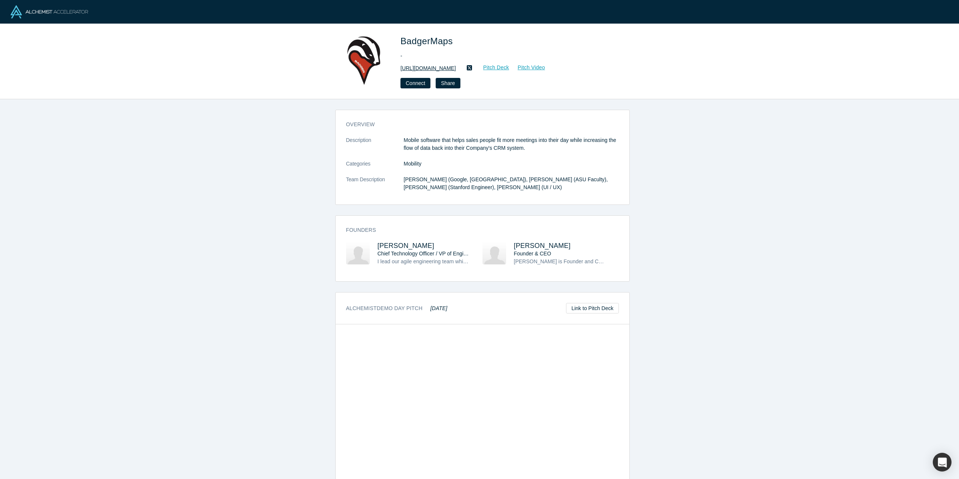
click at [434, 70] on link "[URL][DOMAIN_NAME]" at bounding box center [427, 68] width 55 height 8
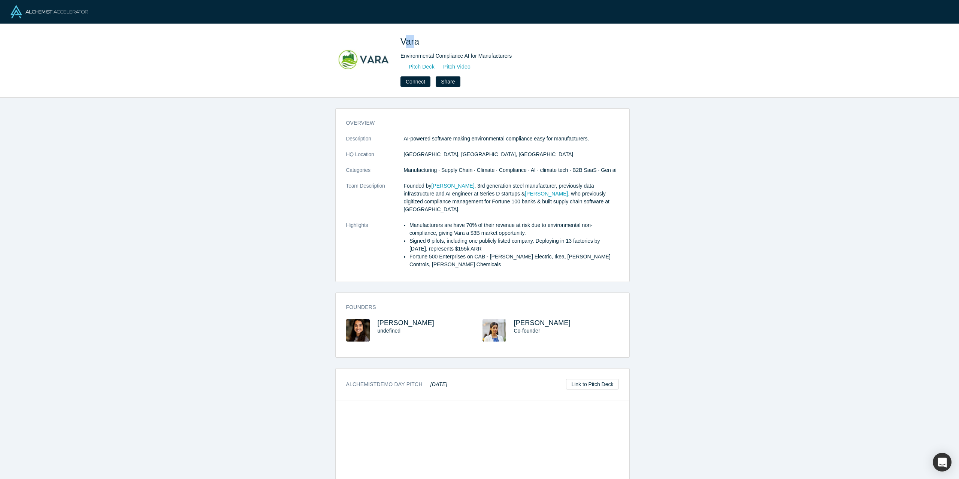
drag, startPoint x: 404, startPoint y: 42, endPoint x: 412, endPoint y: 45, distance: 9.2
click at [412, 45] on span "Vara" at bounding box center [410, 41] width 21 height 10
click at [423, 45] on h1 "Vara" at bounding box center [505, 41] width 210 height 13
drag, startPoint x: 399, startPoint y: 39, endPoint x: 512, endPoint y: 57, distance: 114.8
click at [512, 57] on div "Vara Environmental Compliance AI for Manufacturers Pitch Deck Pitch Video Conne…" at bounding box center [479, 60] width 294 height 52
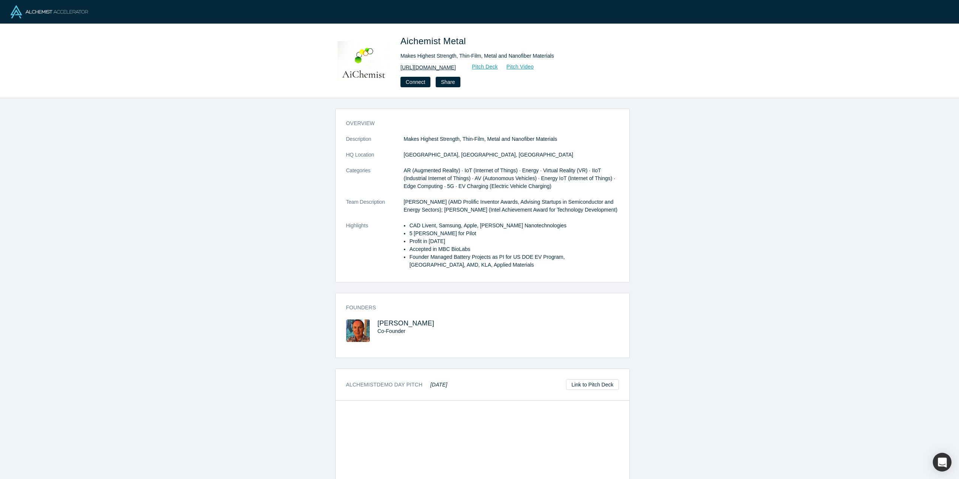
click at [432, 68] on link "[URL][DOMAIN_NAME]" at bounding box center [427, 68] width 55 height 8
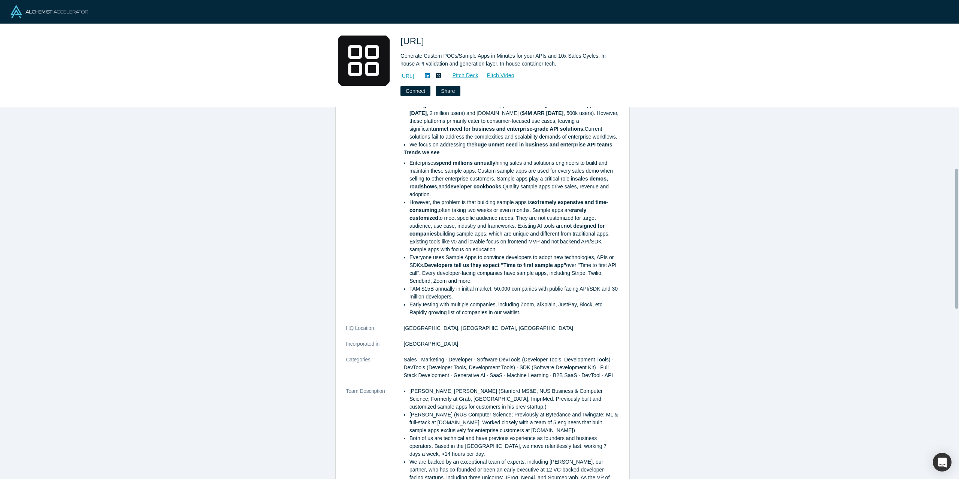
scroll to position [75, 0]
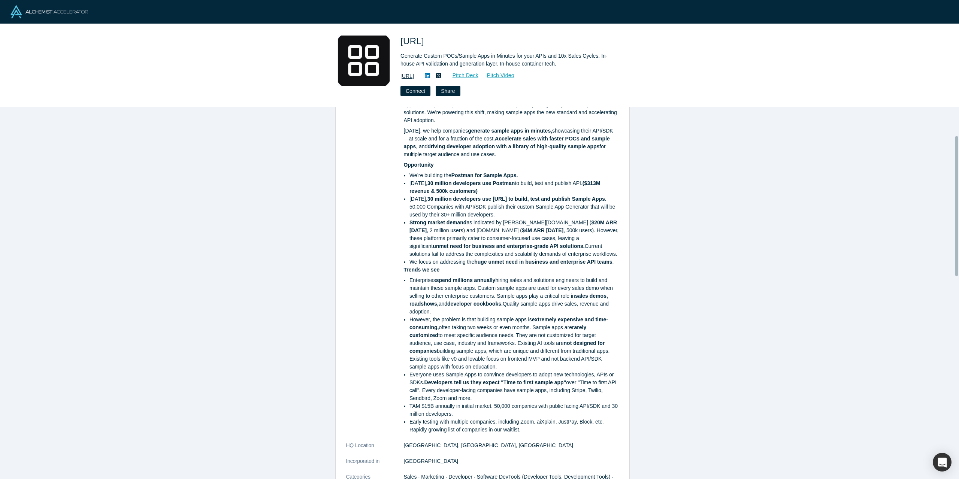
click at [414, 77] on link "https://sampleapp.ai" at bounding box center [406, 76] width 13 height 8
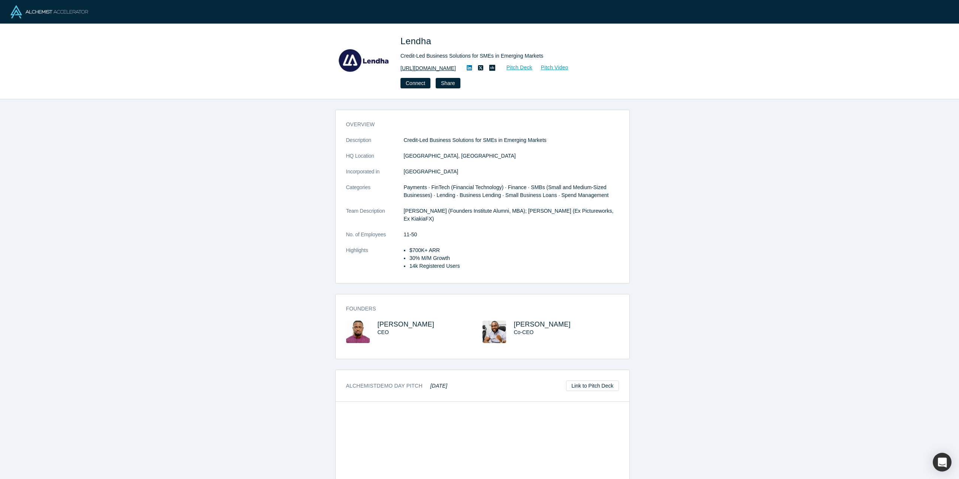
click at [421, 70] on link "[URL][DOMAIN_NAME]" at bounding box center [427, 68] width 55 height 8
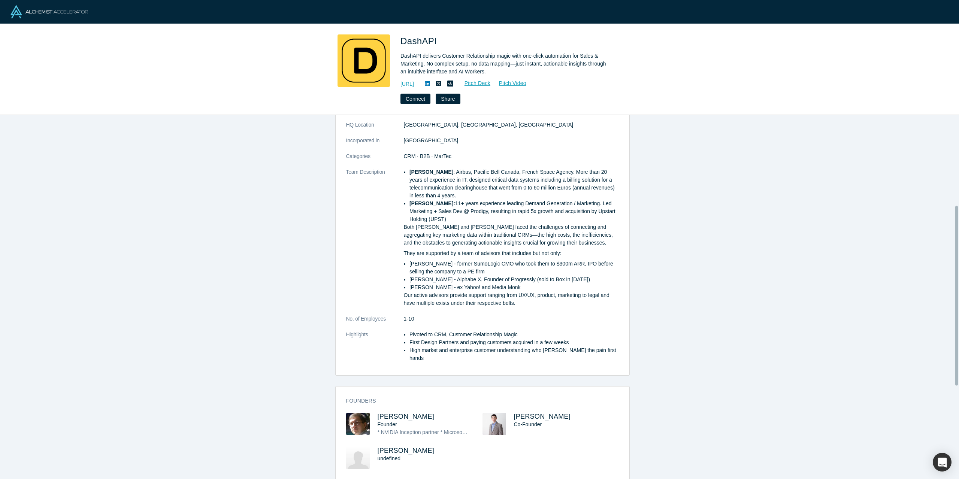
scroll to position [37, 0]
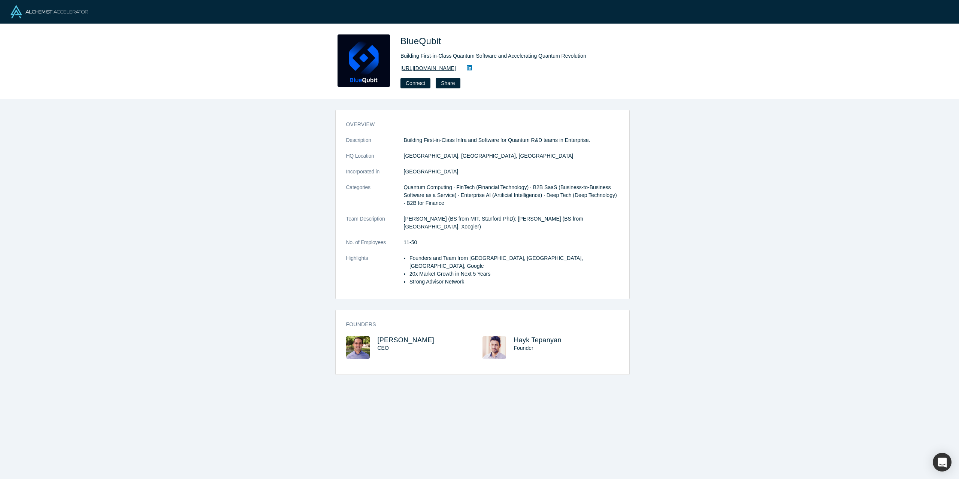
click at [425, 70] on link "https://www.bluequbit.io/" at bounding box center [427, 68] width 55 height 8
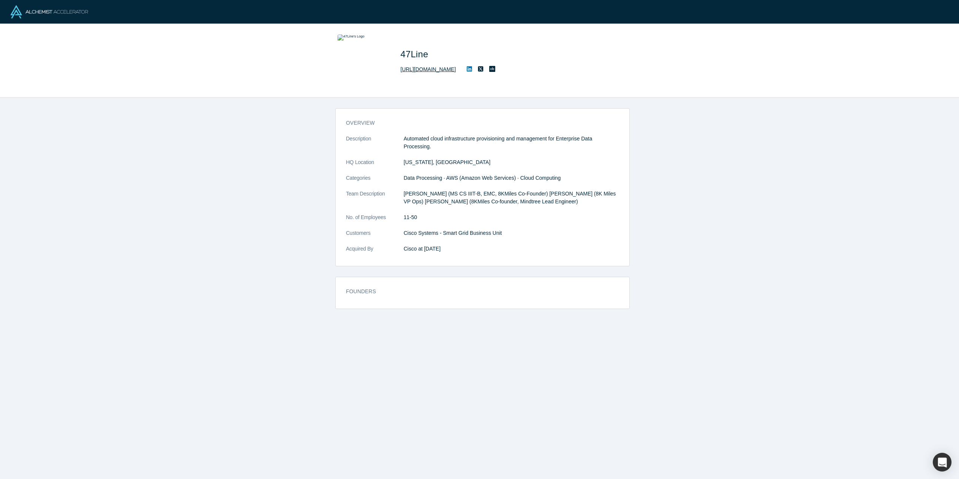
click at [431, 70] on link "http://www.47Line.com" at bounding box center [427, 70] width 55 height 8
click at [468, 70] on icon at bounding box center [469, 68] width 5 height 5
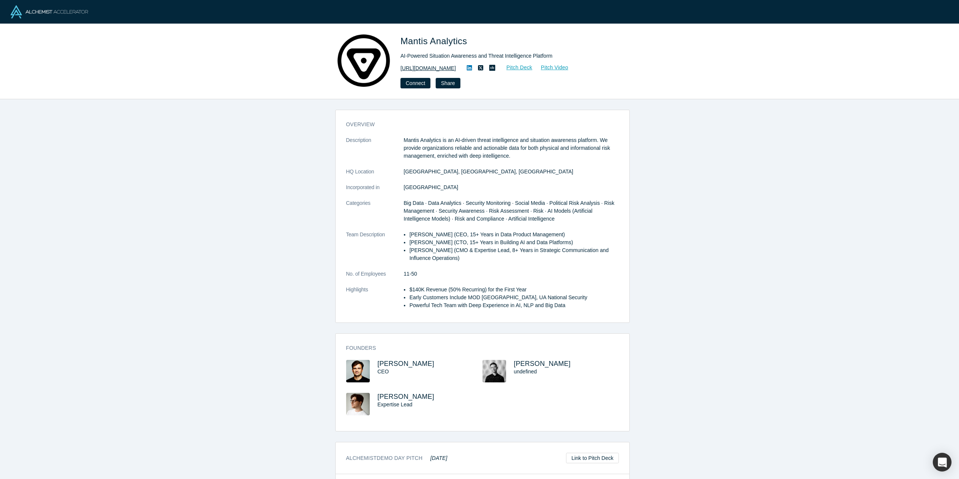
click at [429, 68] on link "[URL][DOMAIN_NAME]" at bounding box center [427, 68] width 55 height 8
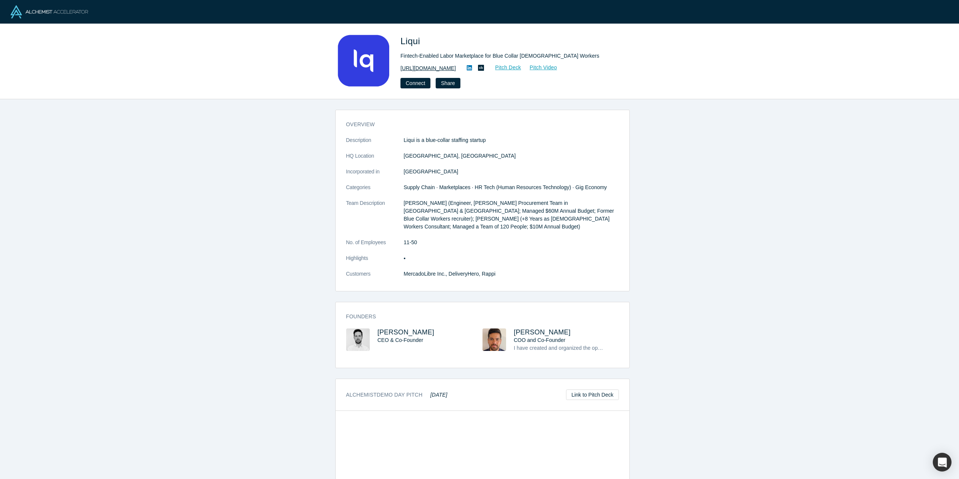
click at [419, 71] on link "https://liqui.app/en" at bounding box center [427, 68] width 55 height 8
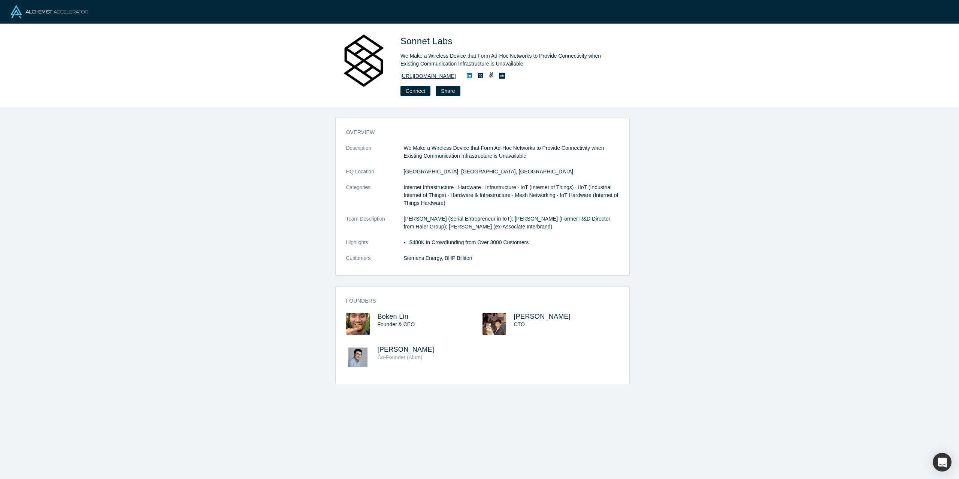
click at [430, 76] on link "[URL][DOMAIN_NAME]" at bounding box center [427, 76] width 55 height 8
click at [472, 76] on icon at bounding box center [469, 75] width 5 height 5
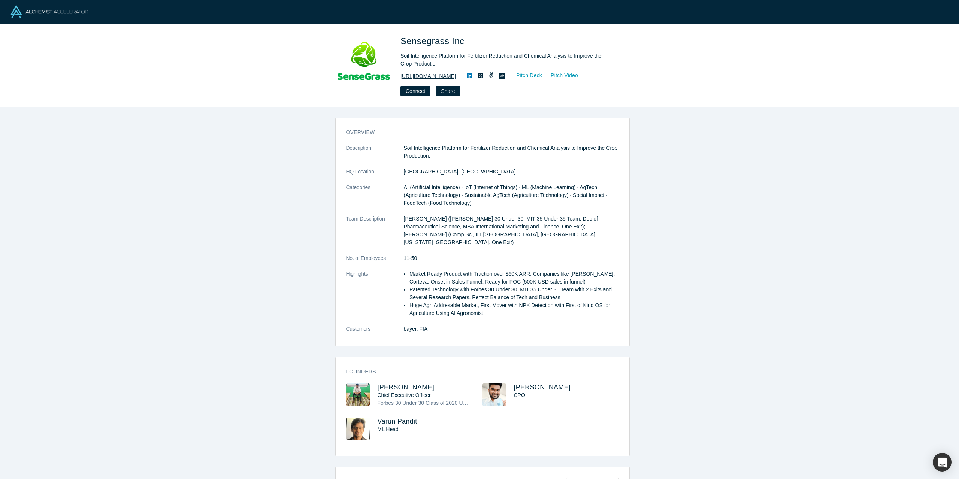
click at [444, 77] on link "[URL][DOMAIN_NAME]" at bounding box center [427, 76] width 55 height 8
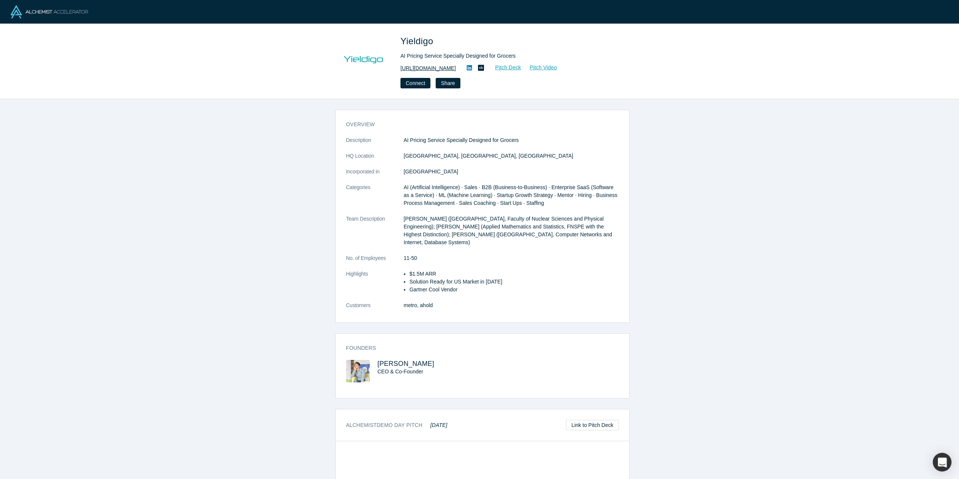
click at [421, 69] on link "https://www.yieldigo.com" at bounding box center [427, 68] width 55 height 8
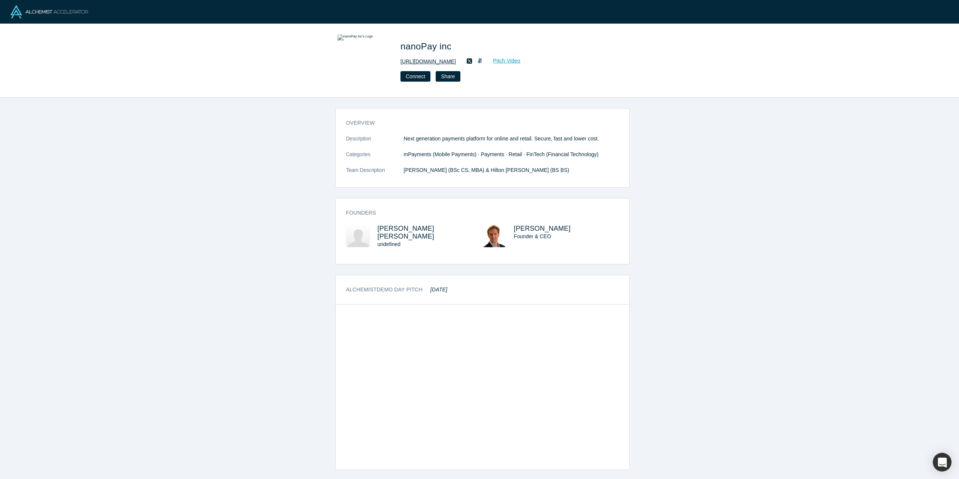
click at [430, 62] on link "[URL][DOMAIN_NAME]" at bounding box center [427, 62] width 55 height 8
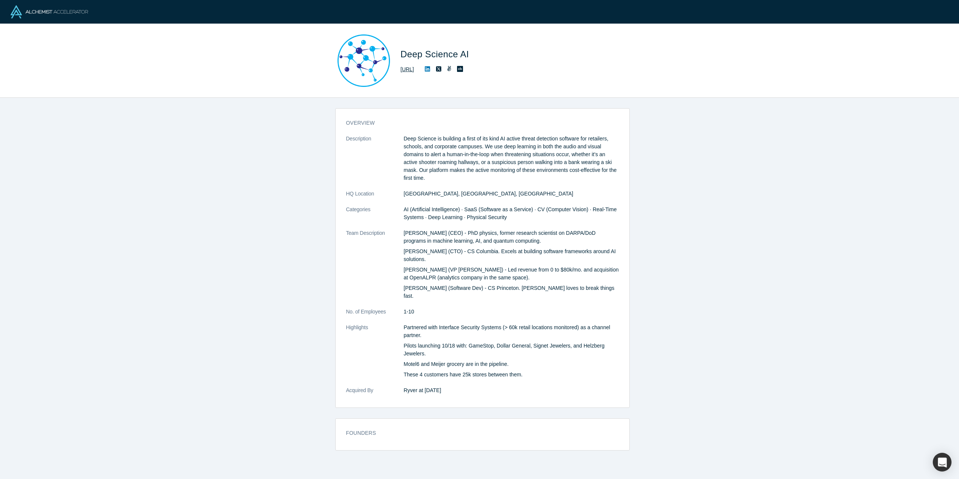
click at [414, 70] on link "http://www.deepscience.ai" at bounding box center [406, 70] width 13 height 8
